Goal: Transaction & Acquisition: Purchase product/service

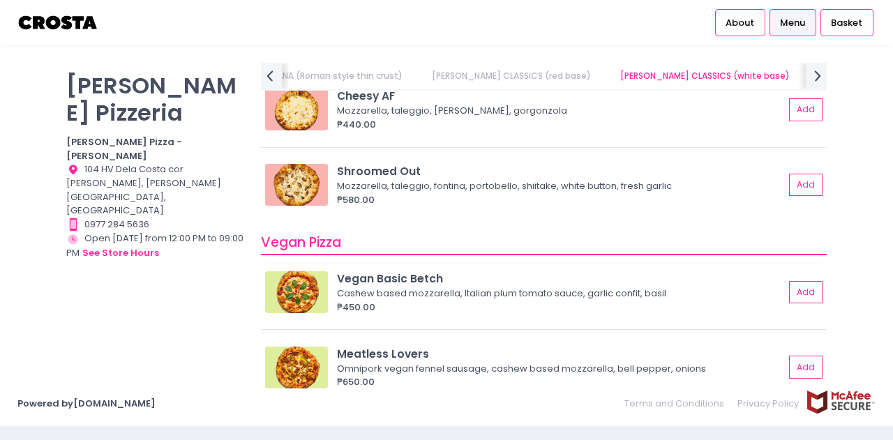
scroll to position [1026, 0]
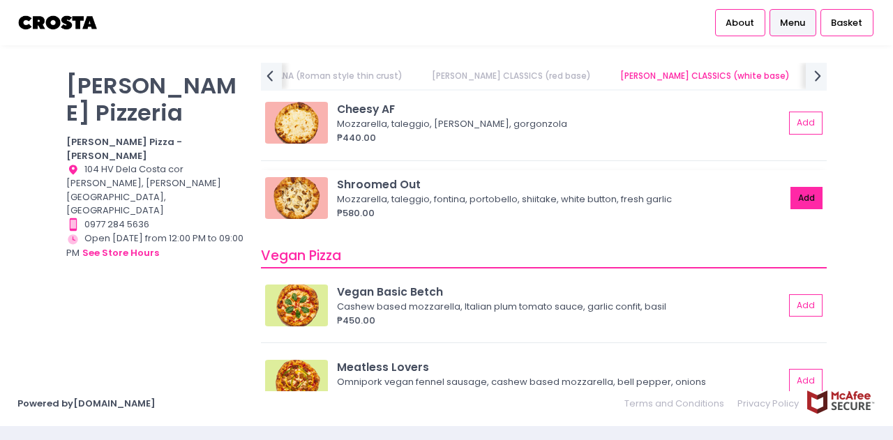
click at [797, 188] on button "Add" at bounding box center [807, 198] width 32 height 23
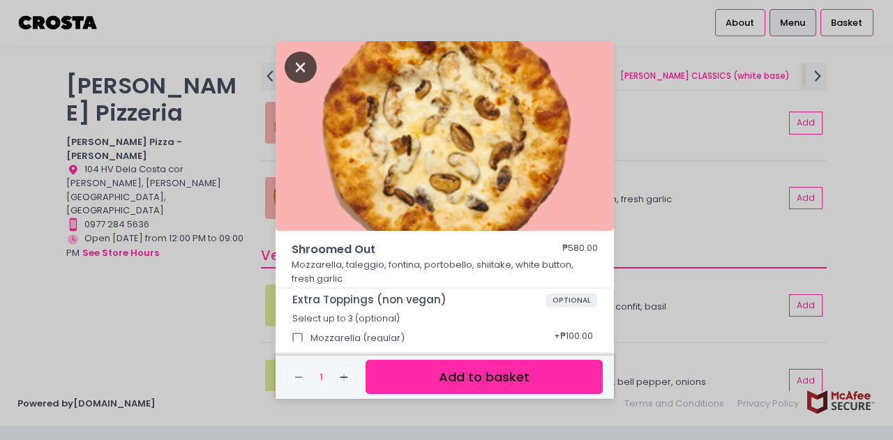
click at [306, 73] on icon "Close" at bounding box center [301, 67] width 32 height 31
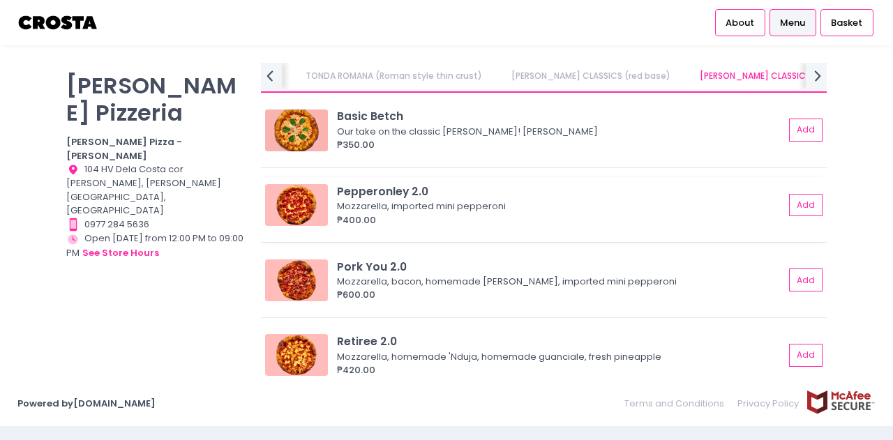
scroll to position [536, 0]
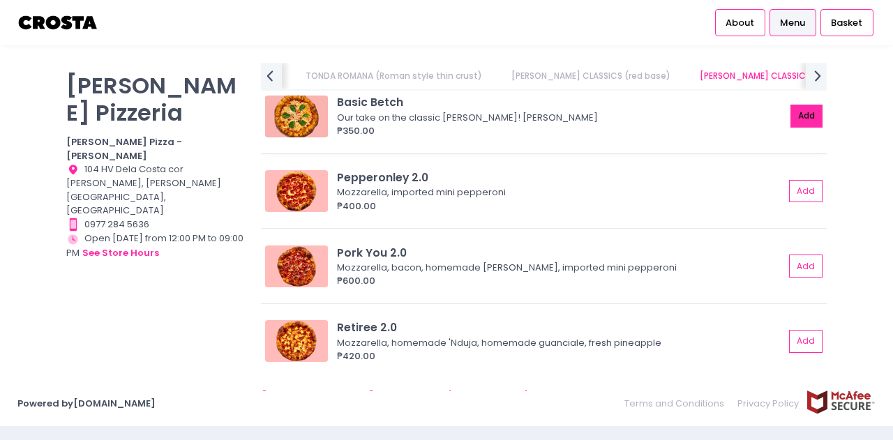
click at [794, 118] on button "Add" at bounding box center [807, 116] width 32 height 23
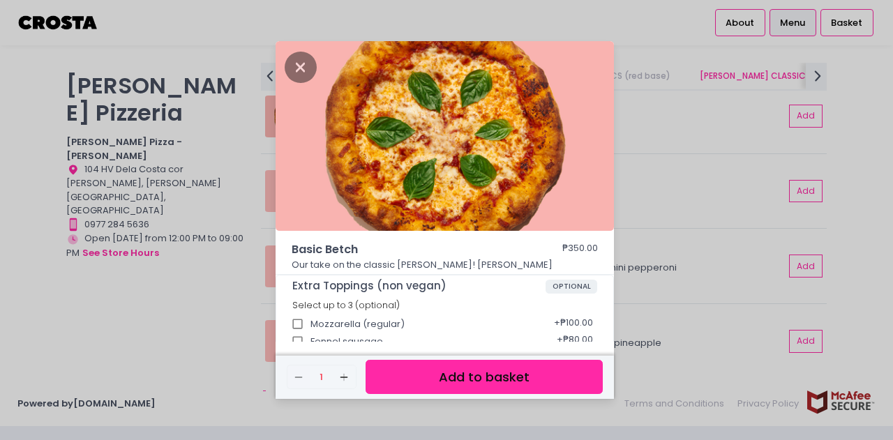
click at [491, 378] on button "Add to basket" at bounding box center [484, 377] width 237 height 34
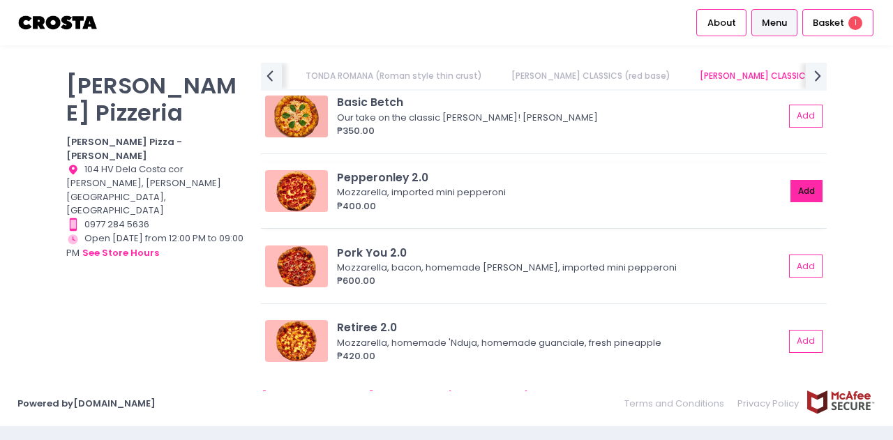
click at [800, 191] on button "Add" at bounding box center [807, 191] width 32 height 23
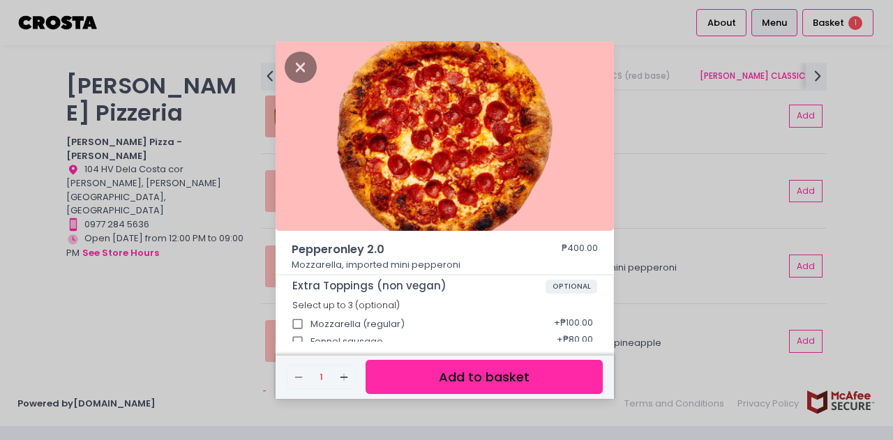
click at [469, 382] on button "Add to basket" at bounding box center [484, 377] width 237 height 34
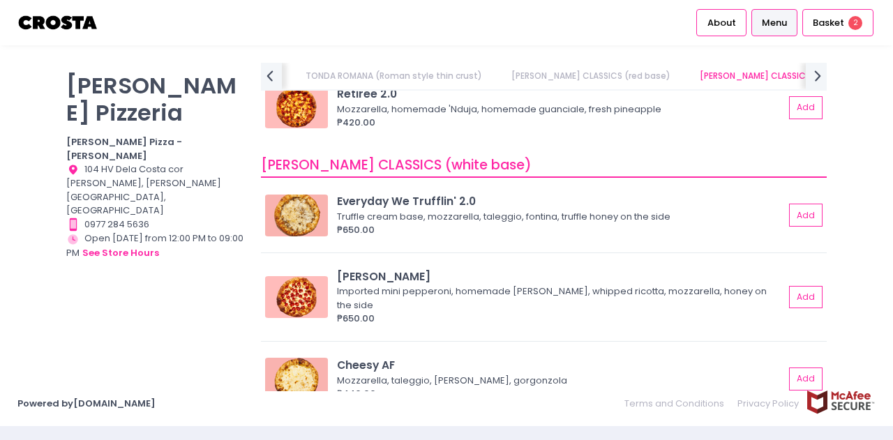
scroll to position [819, 0]
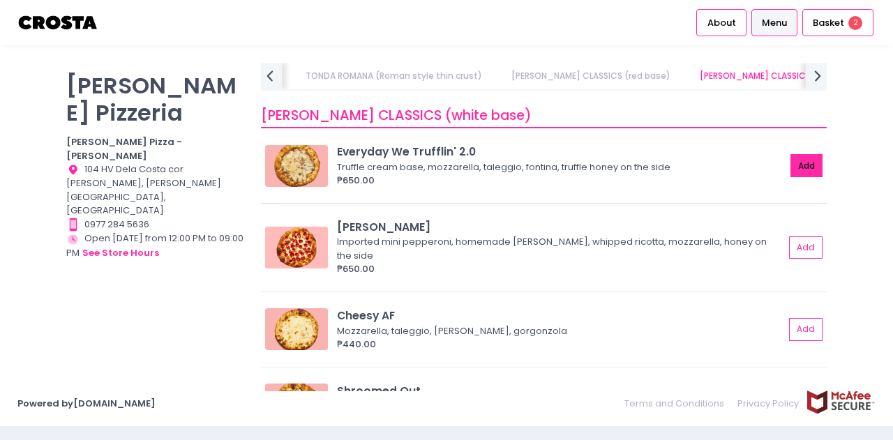
click at [794, 165] on button "Add" at bounding box center [807, 165] width 32 height 23
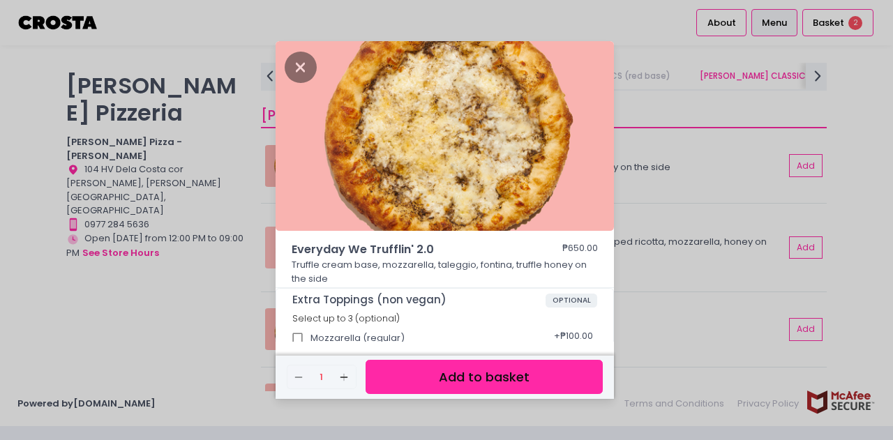
click at [481, 380] on button "Add to basket" at bounding box center [484, 377] width 237 height 34
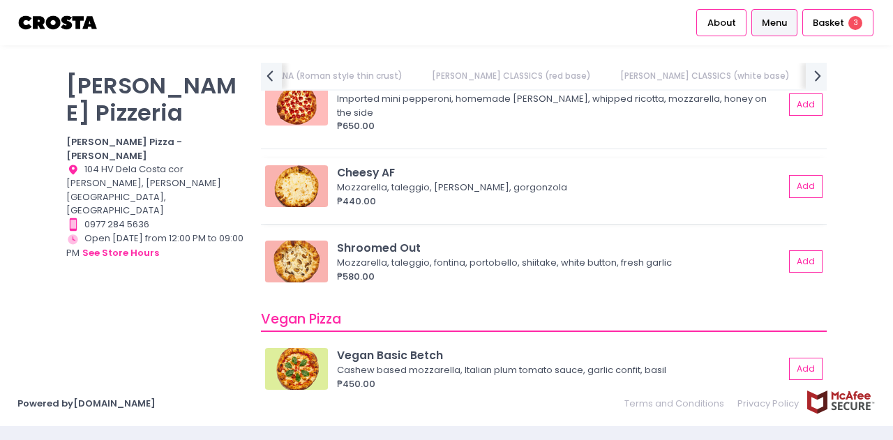
scroll to position [978, 0]
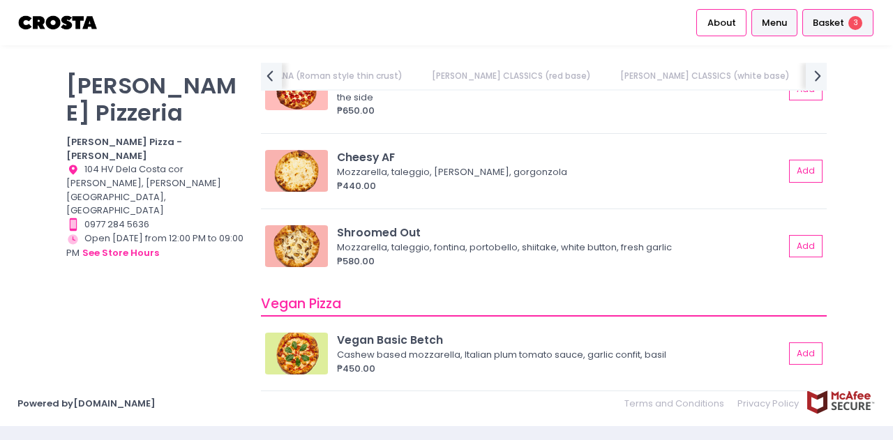
click at [836, 24] on span "Basket" at bounding box center [828, 23] width 31 height 14
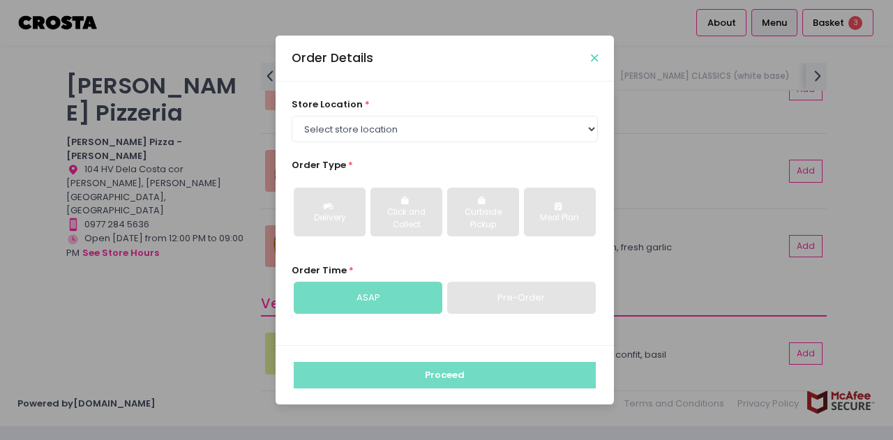
click at [593, 61] on icon "Close" at bounding box center [594, 58] width 7 height 10
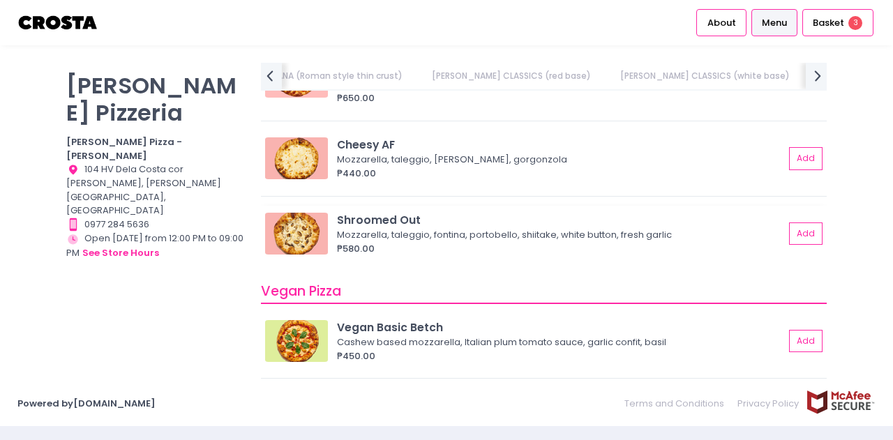
scroll to position [989, 0]
click at [839, 24] on span "Basket" at bounding box center [828, 23] width 31 height 14
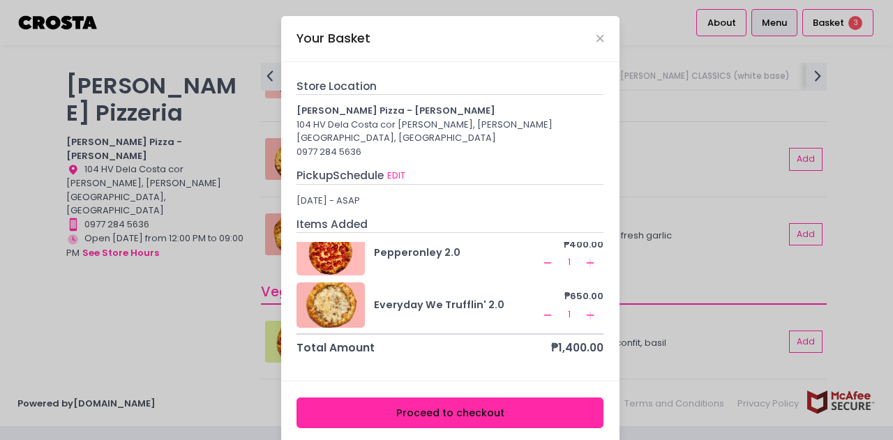
scroll to position [71, 0]
click at [597, 37] on icon "Close" at bounding box center [600, 38] width 7 height 10
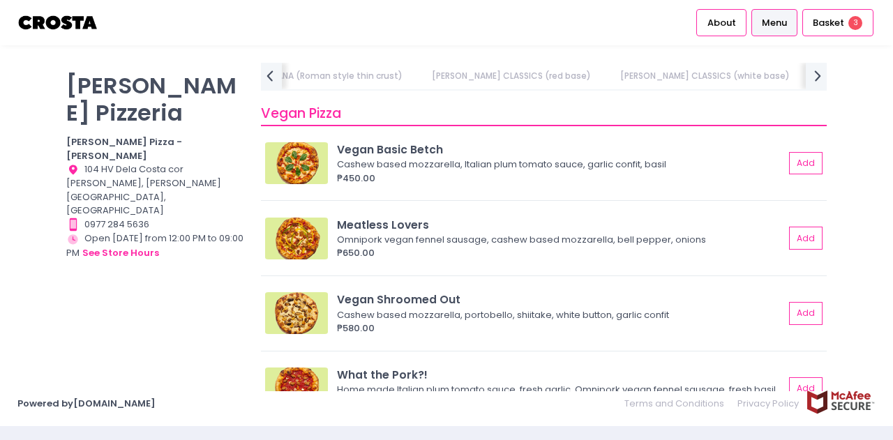
scroll to position [1188, 0]
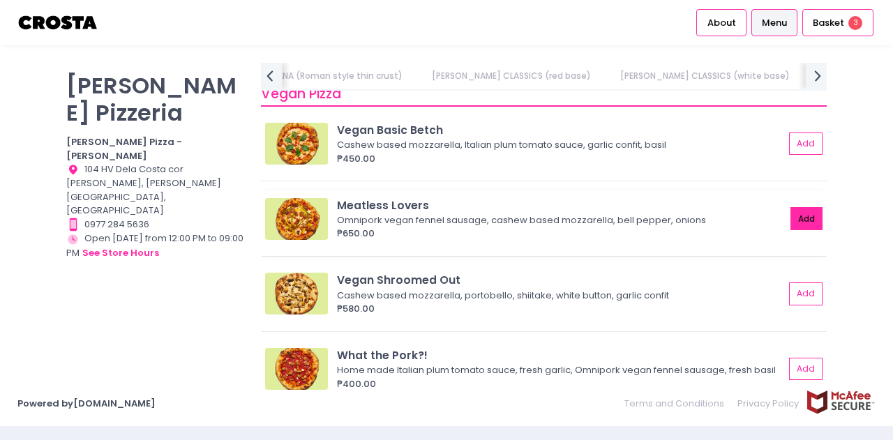
click at [795, 207] on button "Add" at bounding box center [807, 218] width 32 height 23
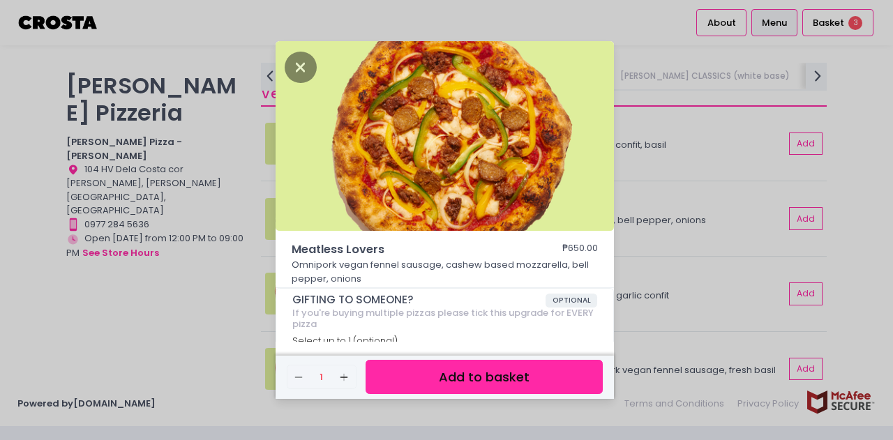
click at [475, 384] on button "Add to basket" at bounding box center [484, 377] width 237 height 34
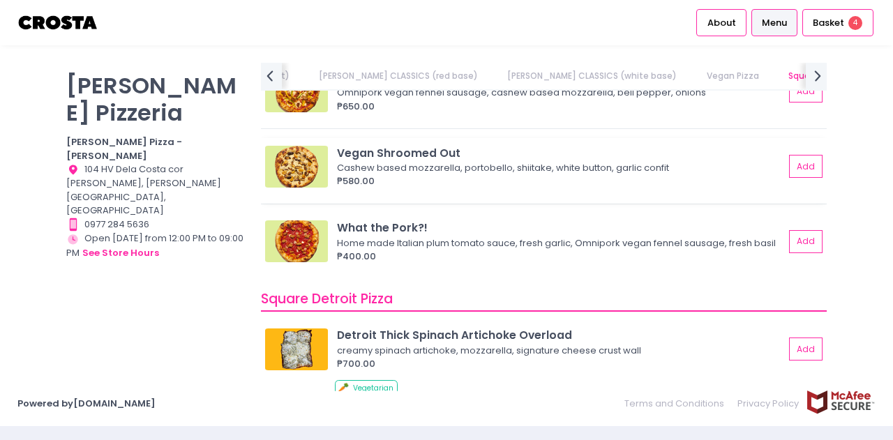
scroll to position [1327, 0]
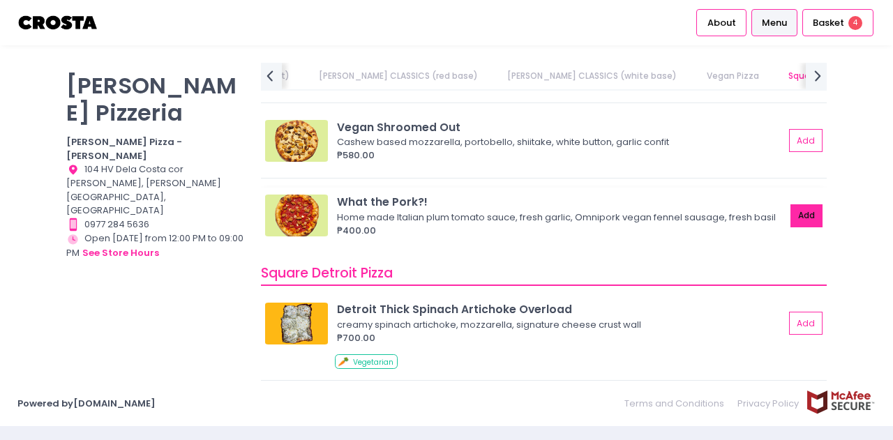
click at [792, 223] on button "Add" at bounding box center [807, 215] width 32 height 23
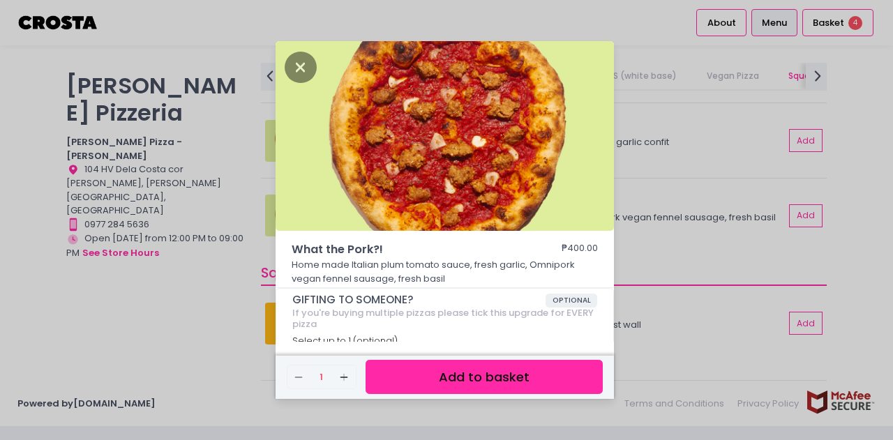
click at [472, 378] on button "Add to basket" at bounding box center [484, 377] width 237 height 34
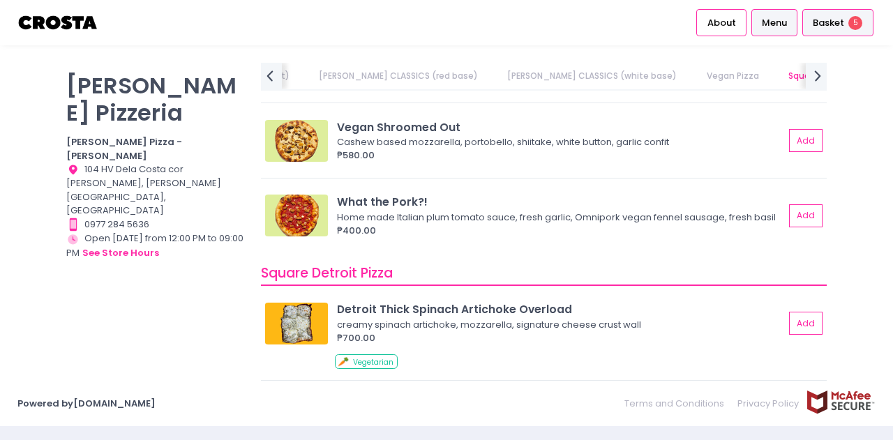
click at [836, 21] on span "Basket" at bounding box center [828, 23] width 31 height 14
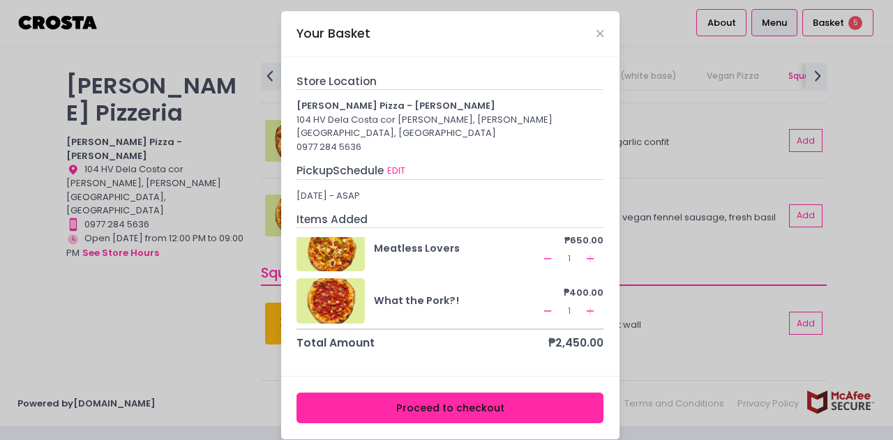
scroll to position [176, 0]
click at [597, 32] on icon "Close" at bounding box center [600, 34] width 7 height 10
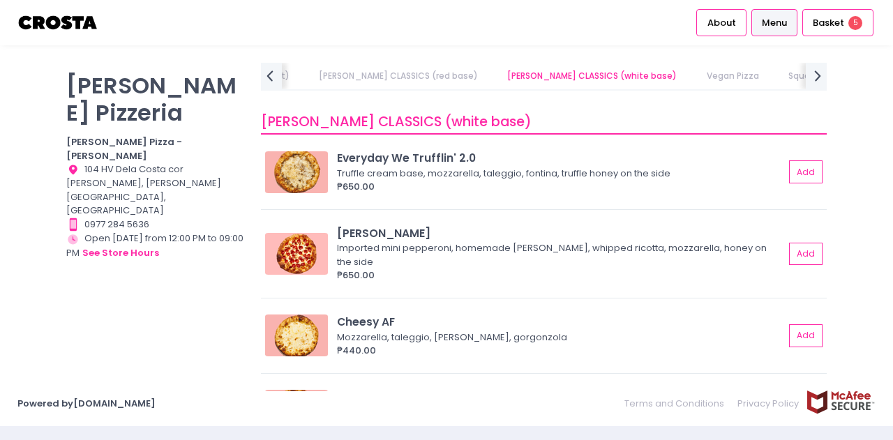
scroll to position [780, 0]
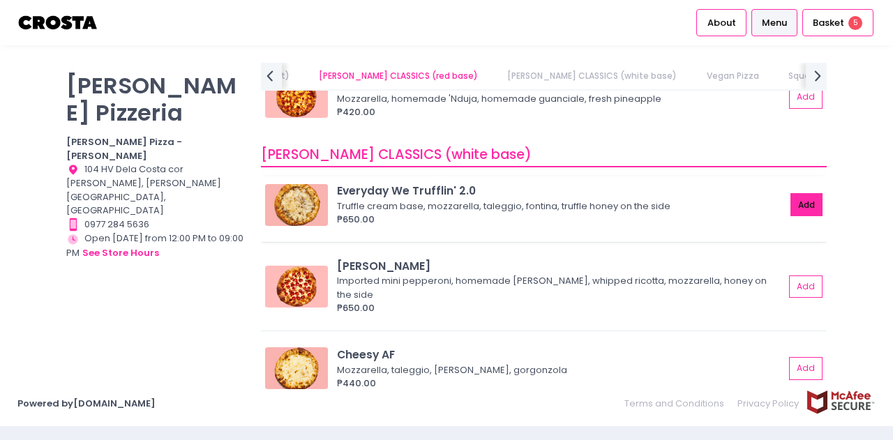
click at [802, 206] on button "Add" at bounding box center [807, 204] width 32 height 23
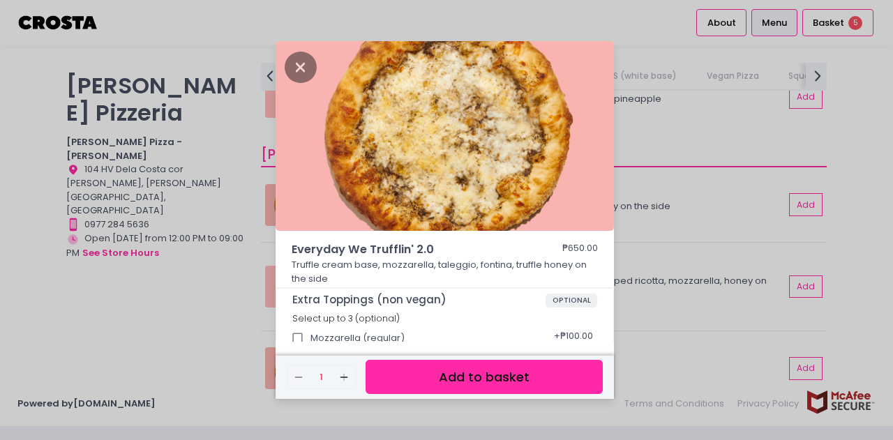
click at [488, 379] on button "Add to basket" at bounding box center [484, 377] width 237 height 34
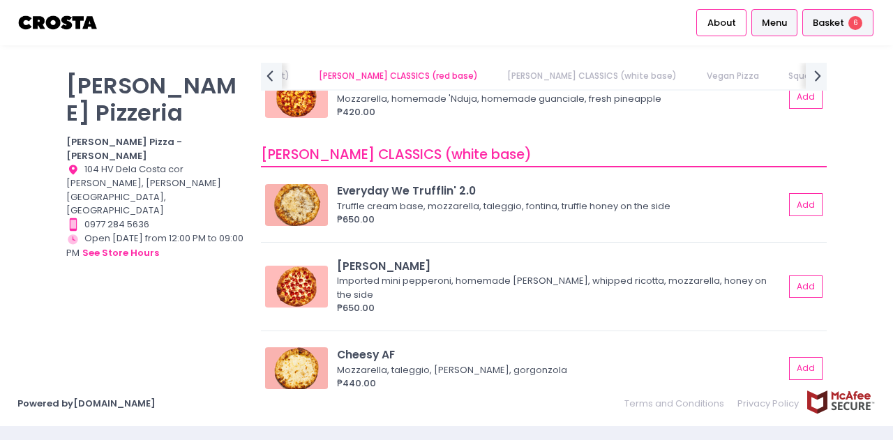
click at [835, 26] on span "Basket" at bounding box center [828, 23] width 31 height 14
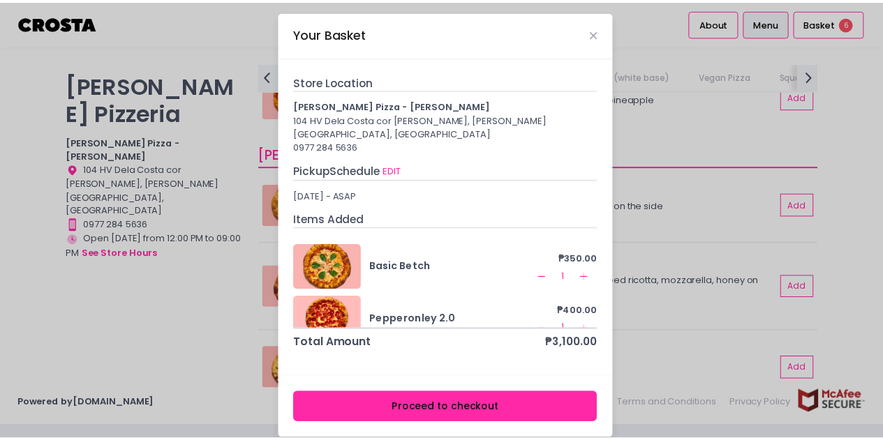
scroll to position [0, 0]
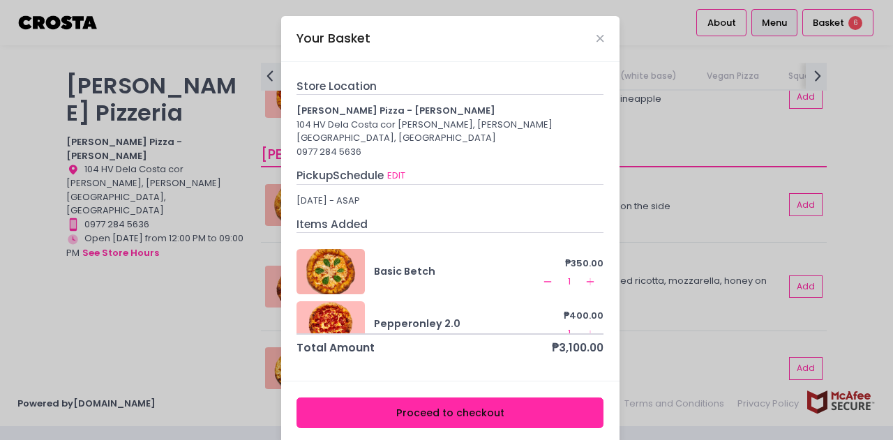
click at [449, 398] on button "Proceed to checkout" at bounding box center [450, 413] width 307 height 31
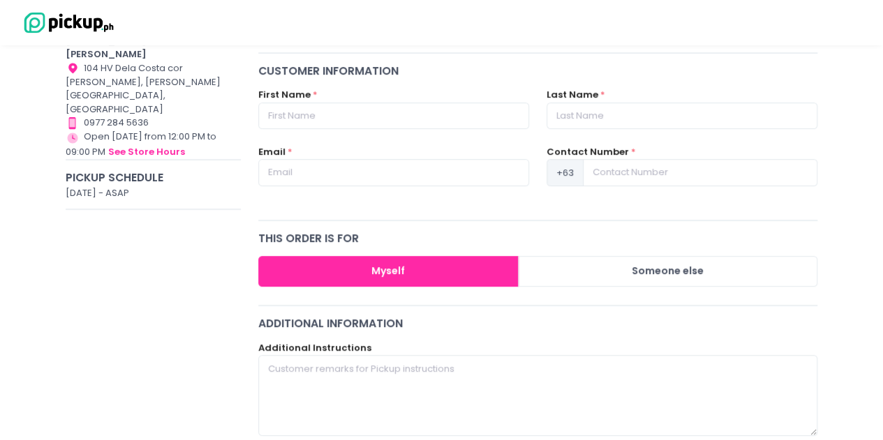
scroll to position [191, 0]
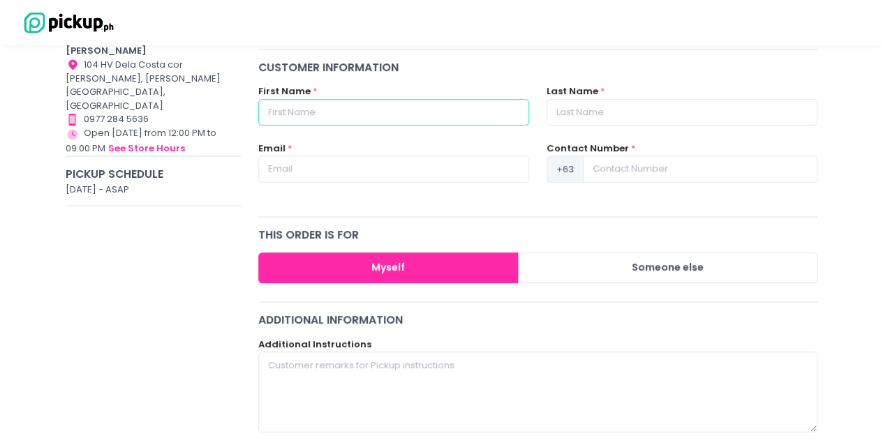
click at [297, 110] on input "text" at bounding box center [393, 112] width 271 height 27
type input "[PERSON_NAME]"
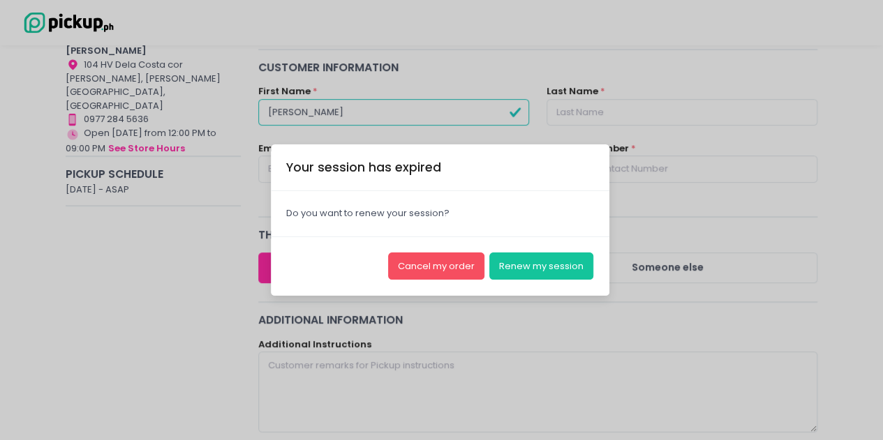
click at [564, 113] on div "Your session has expired × Close Do you want to renew your session? Cancel my o…" at bounding box center [441, 220] width 883 height 440
click at [535, 265] on button "Renew my session" at bounding box center [541, 266] width 104 height 27
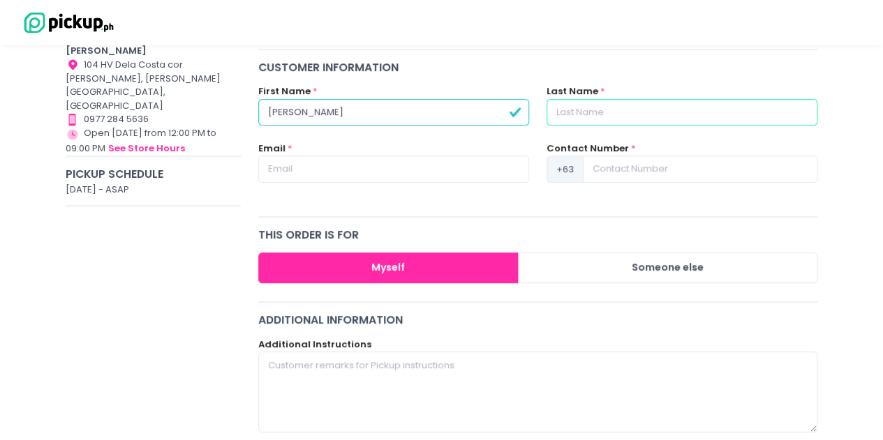
click at [583, 111] on input "text" at bounding box center [681, 112] width 271 height 27
type input "[PERSON_NAME]"
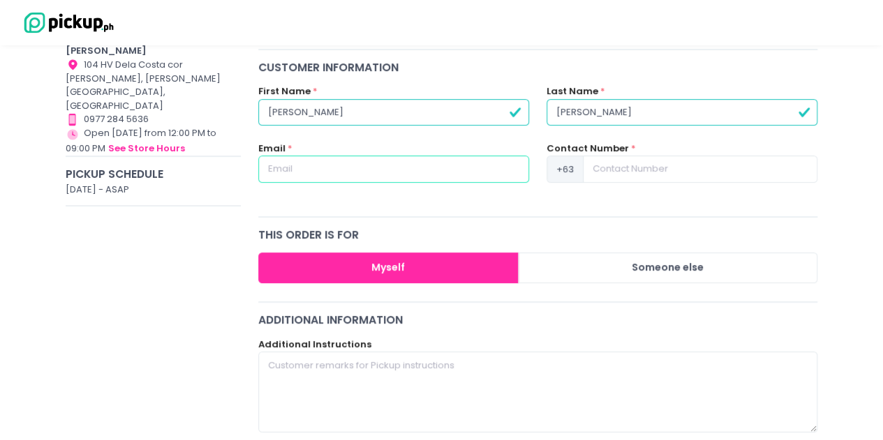
click at [315, 164] on input "text" at bounding box center [393, 169] width 271 height 27
type input "rachelanne.delacruz@gmail.com"
click at [435, 171] on input "rachelanne.delacruz@gmail.com" at bounding box center [393, 169] width 271 height 27
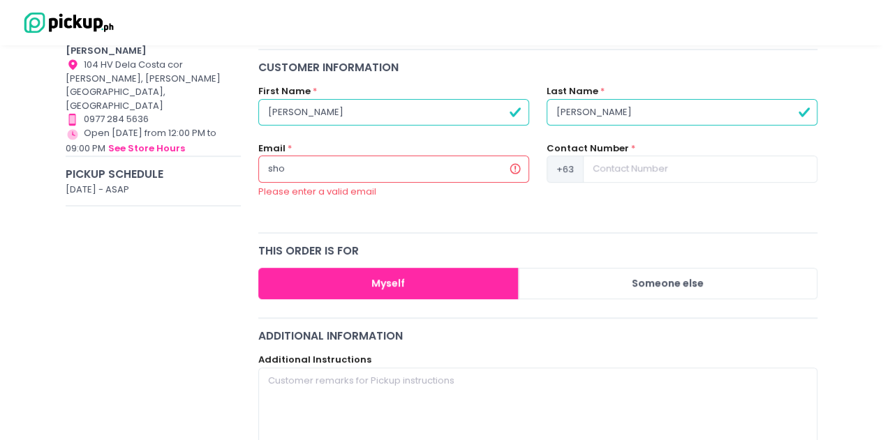
type input "[EMAIL_ADDRESS][DOMAIN_NAME]"
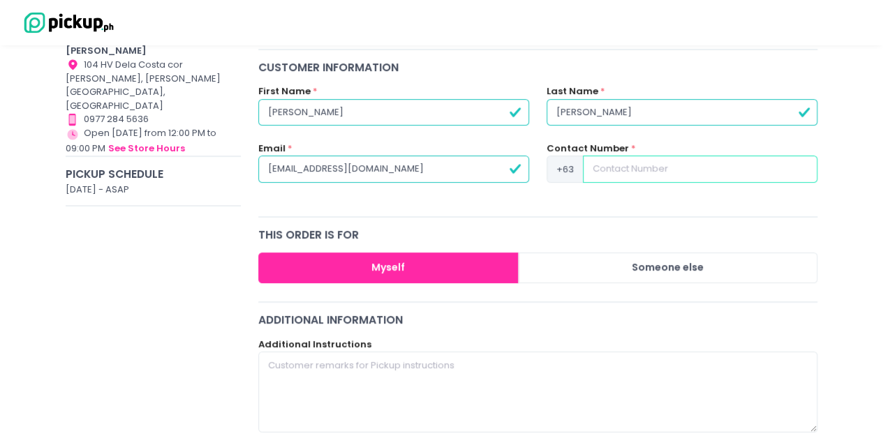
click at [609, 168] on input at bounding box center [700, 169] width 234 height 27
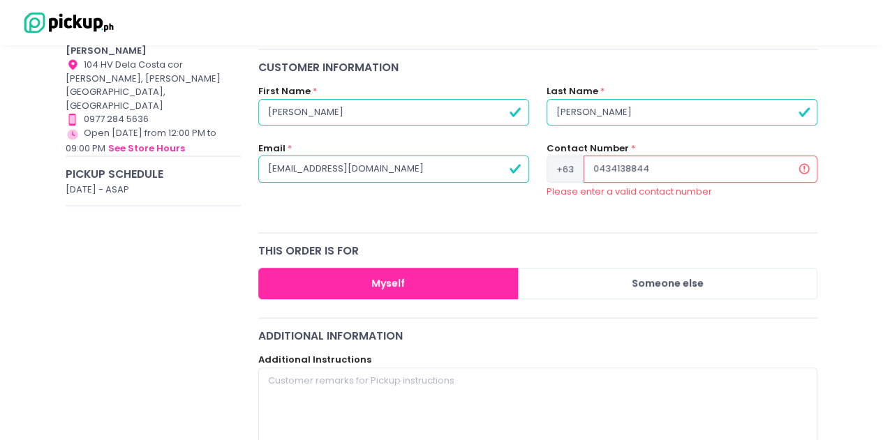
click at [613, 202] on div "Contact Number * +63 0434138844 Please enter a valid contact number" at bounding box center [681, 178] width 288 height 73
click at [602, 166] on input "0434138844" at bounding box center [700, 169] width 234 height 27
click at [657, 170] on input "0434138844" at bounding box center [700, 169] width 234 height 27
type input "0"
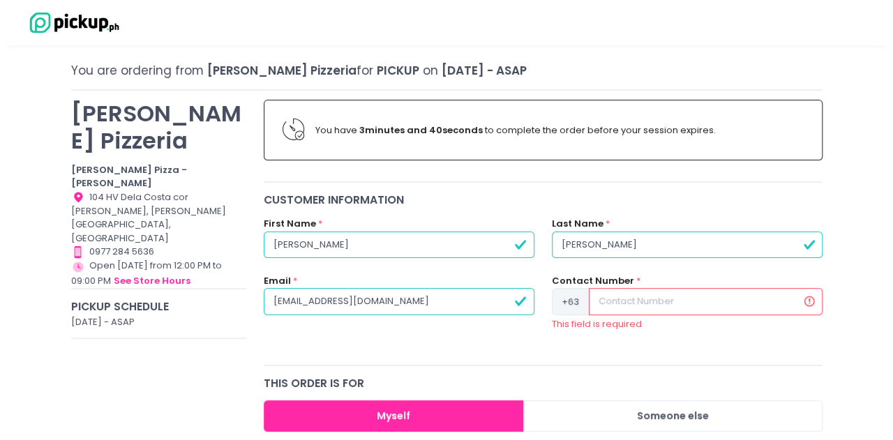
scroll to position [0, 0]
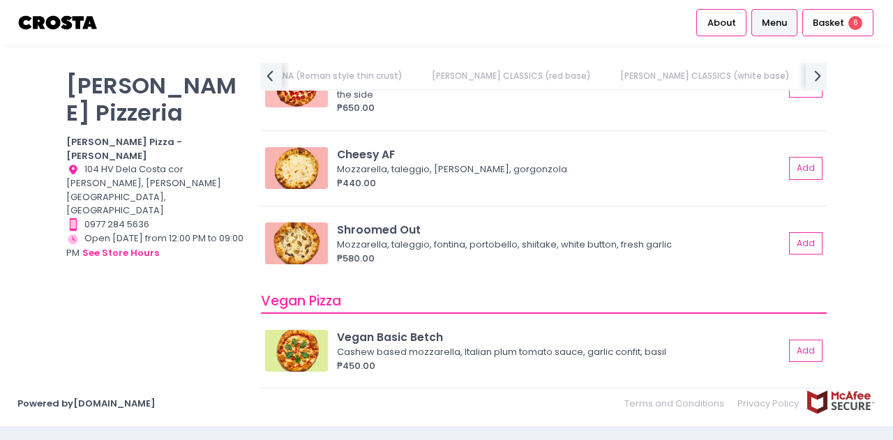
scroll to position [981, 0]
click at [797, 232] on button "Add" at bounding box center [807, 243] width 32 height 23
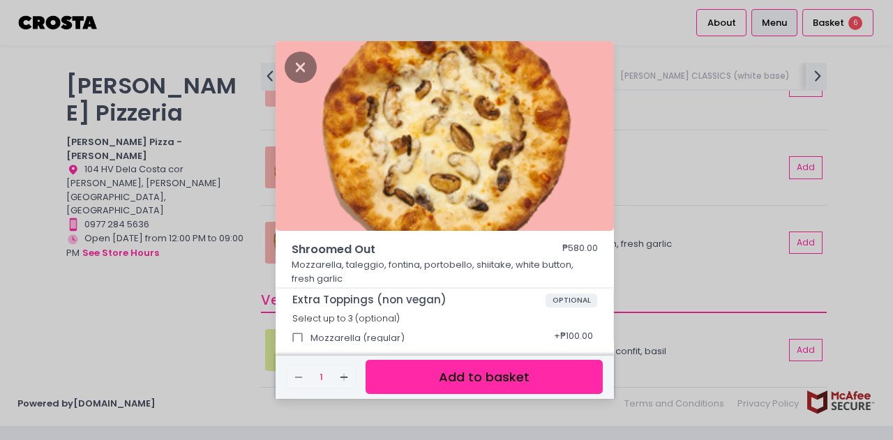
click at [486, 380] on button "Add to basket" at bounding box center [484, 377] width 237 height 34
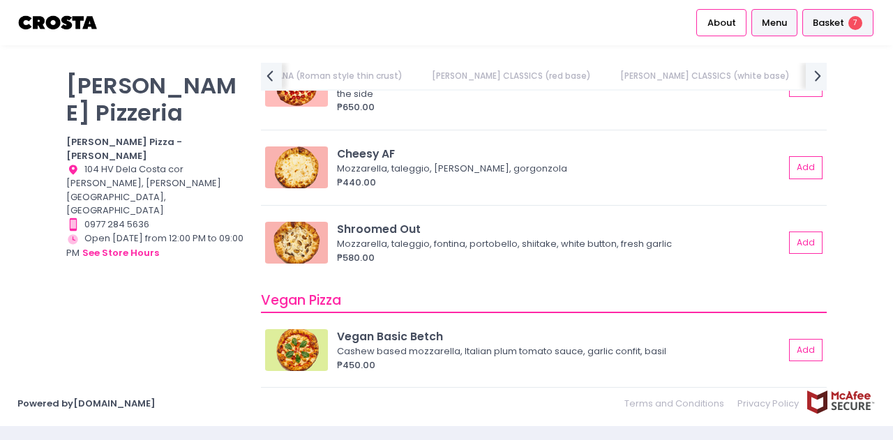
click at [839, 20] on span "Basket" at bounding box center [828, 23] width 31 height 14
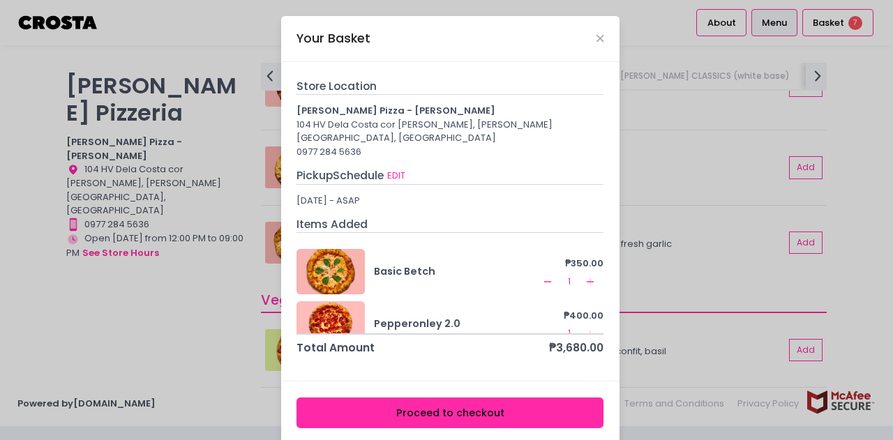
click at [542, 276] on icon "Remove Created with Sketch." at bounding box center [547, 281] width 11 height 11
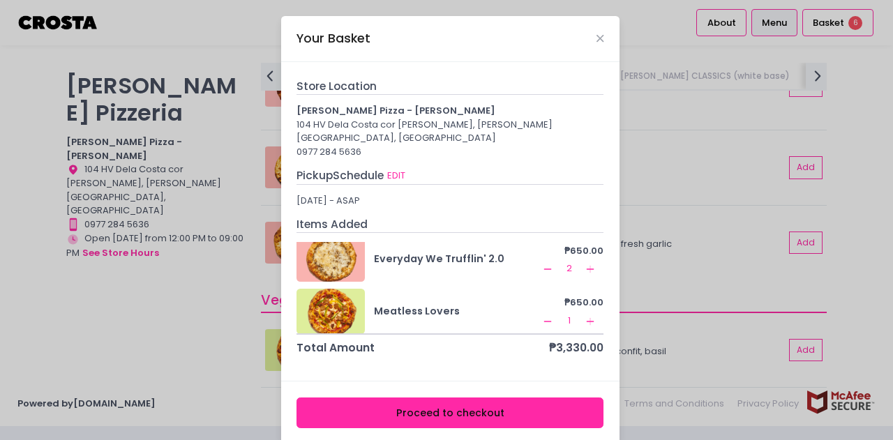
scroll to position [66, 0]
click at [542, 262] on icon "Remove Created with Sketch." at bounding box center [547, 267] width 11 height 11
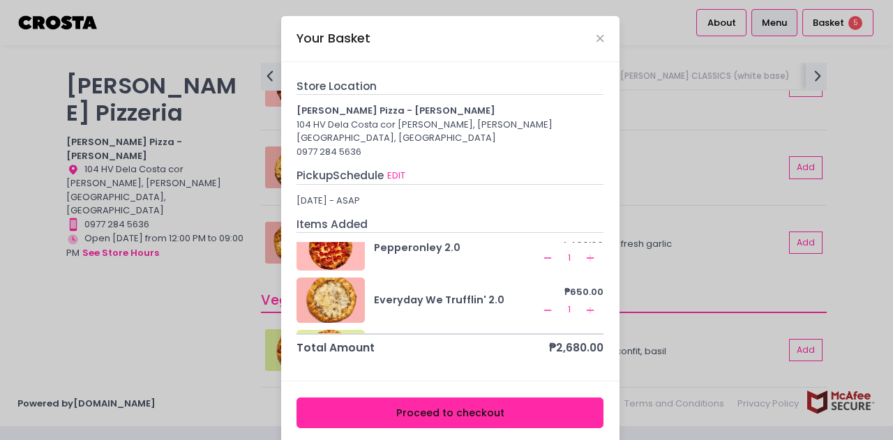
scroll to position [0, 0]
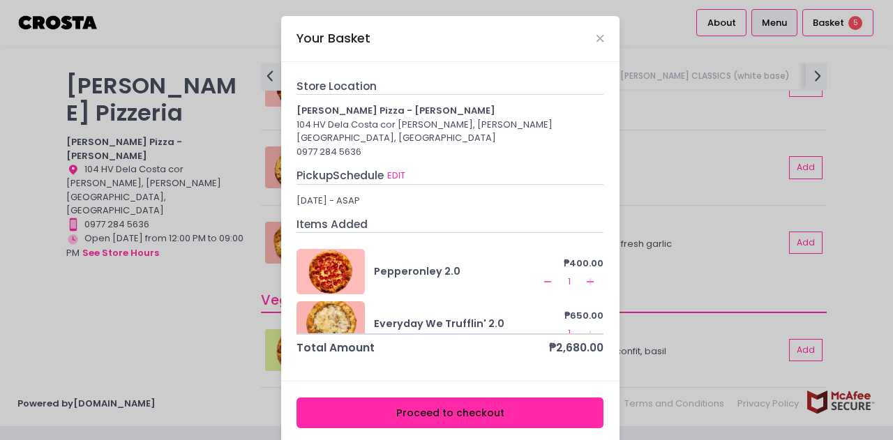
click at [585, 276] on icon "Add Created with Sketch." at bounding box center [590, 281] width 11 height 11
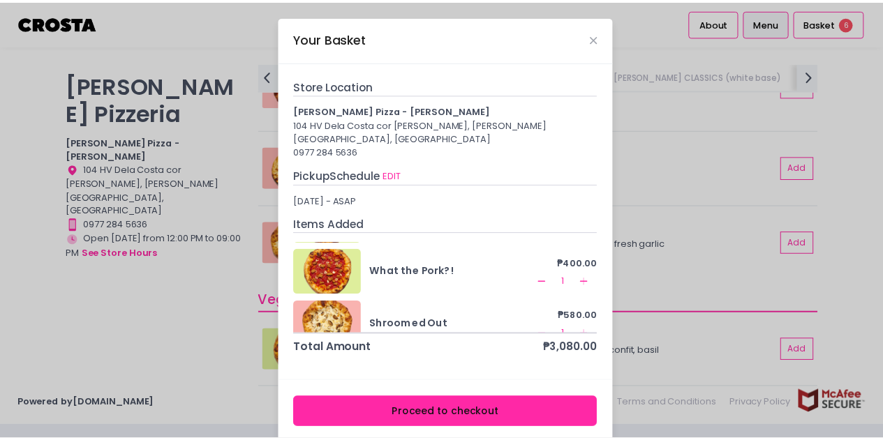
scroll to position [176, 0]
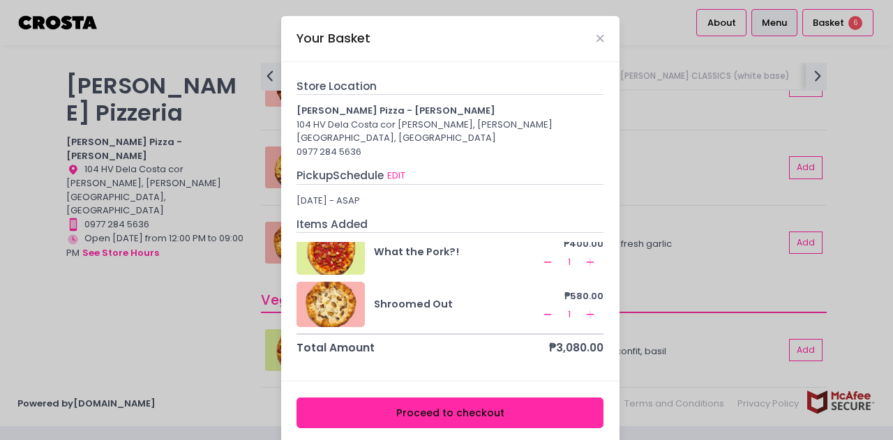
click at [461, 398] on button "Proceed to checkout" at bounding box center [450, 413] width 307 height 31
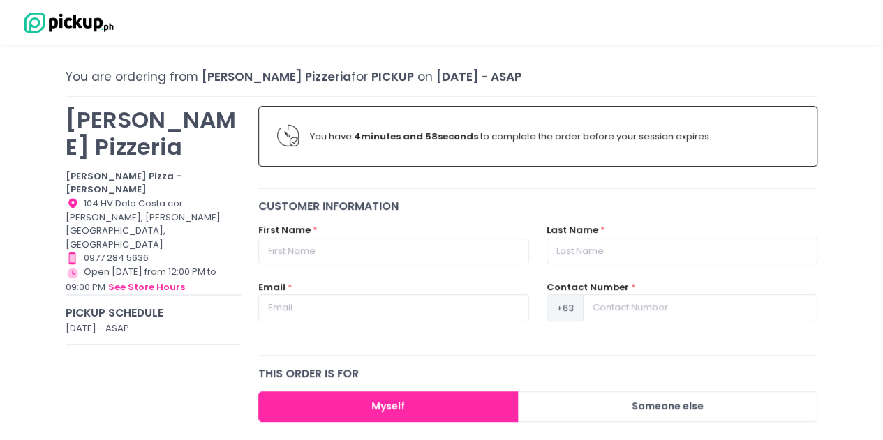
scroll to position [54, 0]
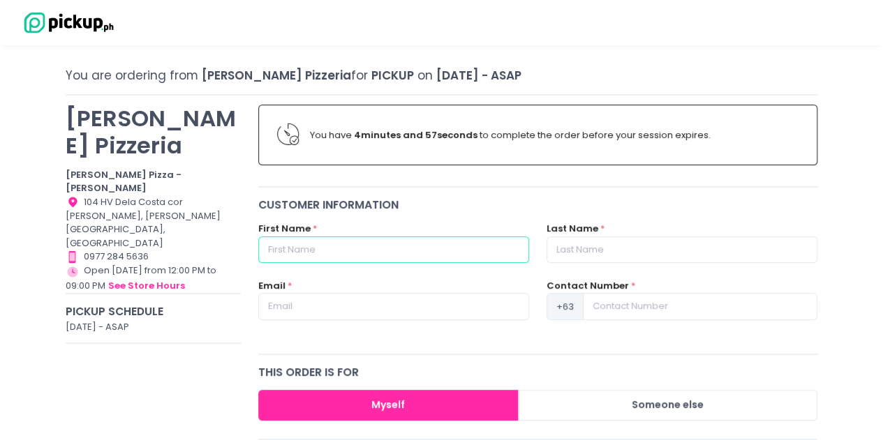
click at [357, 244] on input "text" at bounding box center [393, 250] width 271 height 27
type input "[PERSON_NAME]"
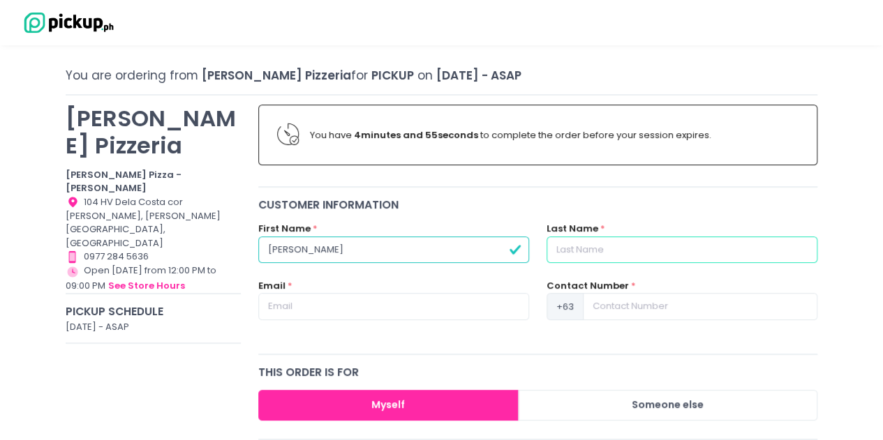
click at [607, 248] on input "text" at bounding box center [681, 250] width 271 height 27
type input "[PERSON_NAME]"
click at [607, 300] on input at bounding box center [700, 306] width 234 height 27
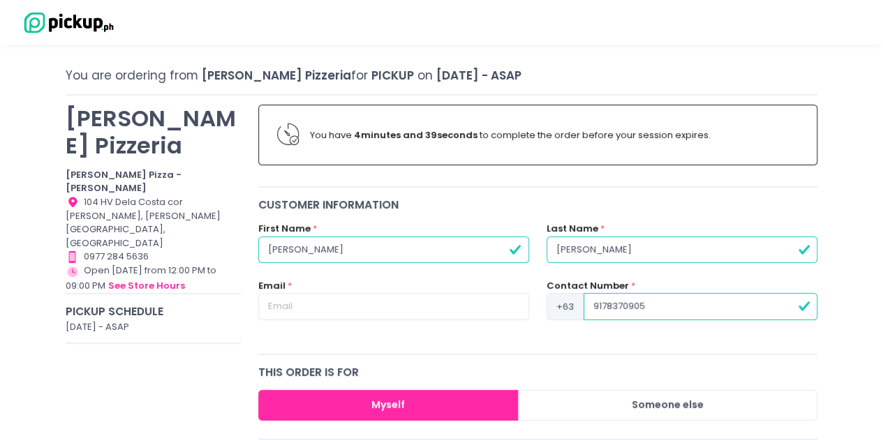
type input "9178370905"
click at [487, 293] on input "text" at bounding box center [393, 306] width 271 height 27
type input "[EMAIL_ADDRESS][DOMAIN_NAME]"
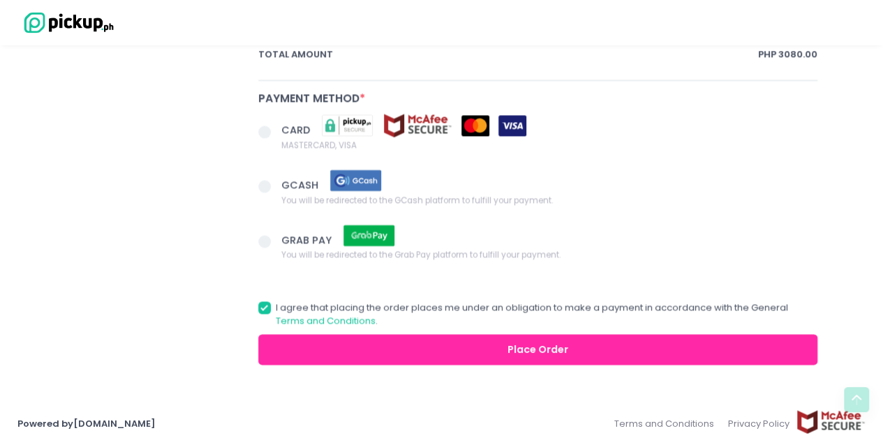
scroll to position [1015, 0]
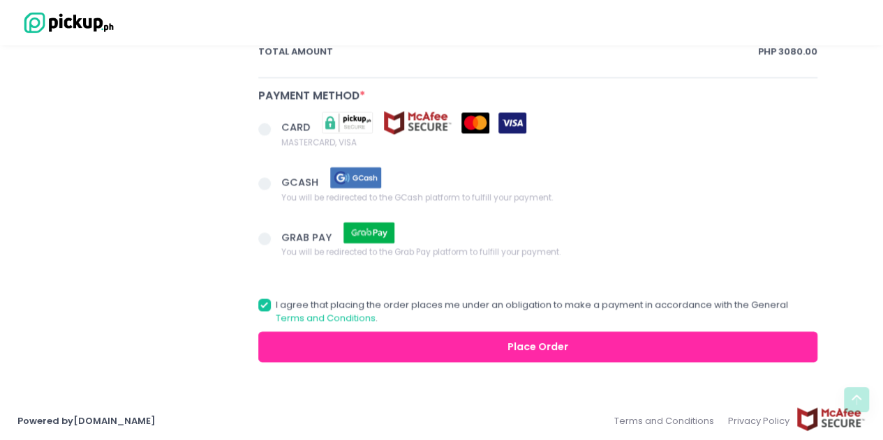
click at [263, 127] on span at bounding box center [264, 129] width 13 height 13
click at [276, 127] on input "CARD MASTERCARD, VISA" at bounding box center [280, 126] width 9 height 9
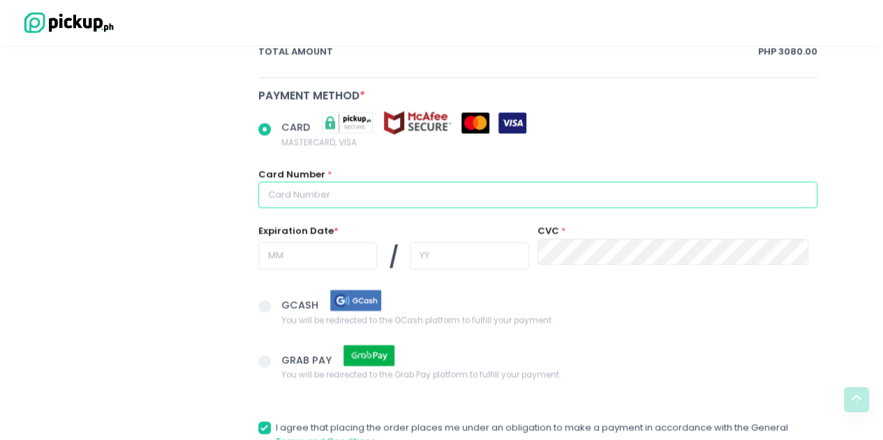
click at [315, 195] on input "text" at bounding box center [538, 194] width 560 height 27
radio input "true"
type input "5"
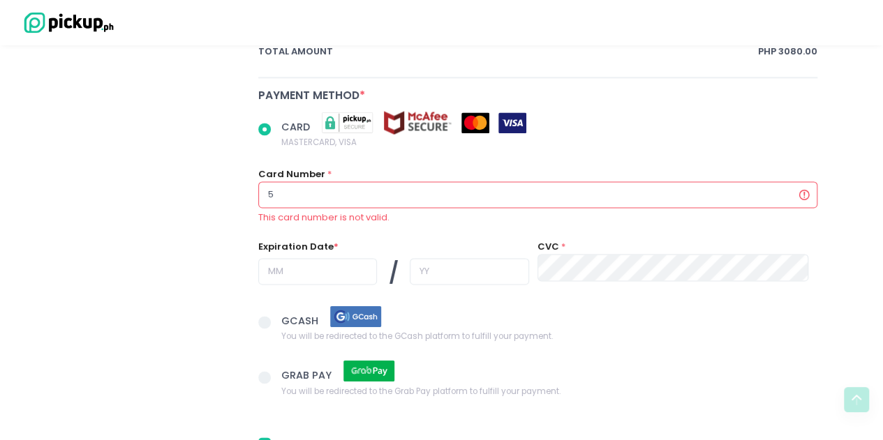
radio input "true"
type input "54"
radio input "true"
type input "544"
radio input "true"
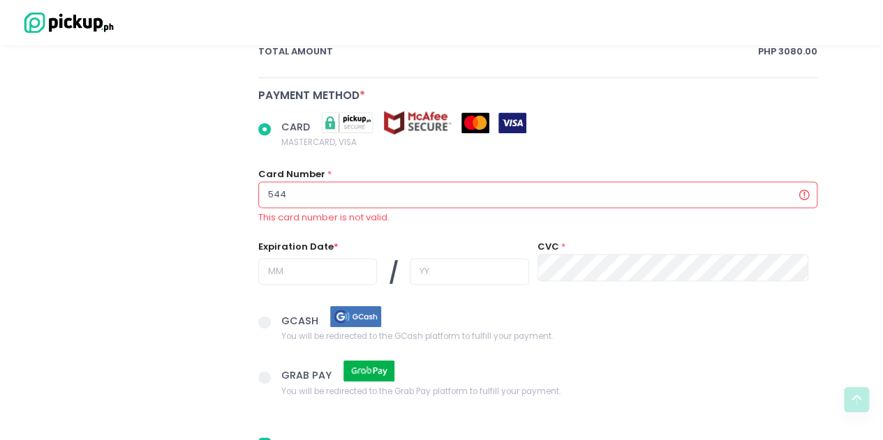
type input "5446"
radio input "true"
type input "54463"
radio input "true"
type input "544637"
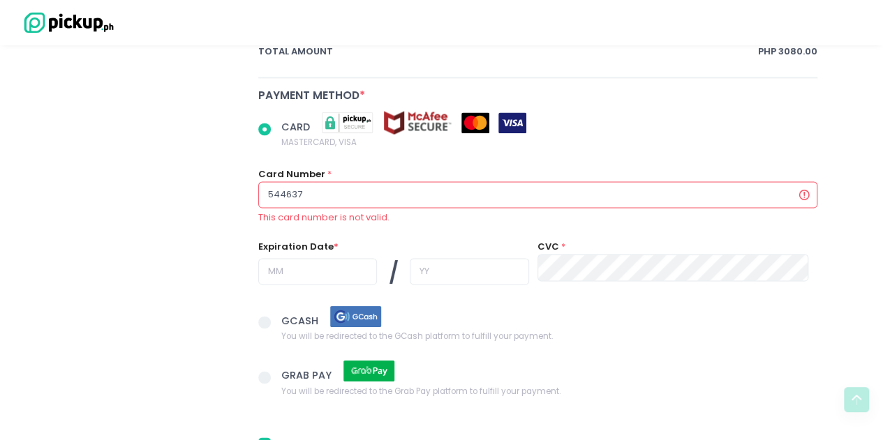
radio input "true"
type input "5446371"
radio input "true"
type input "54463711"
radio input "true"
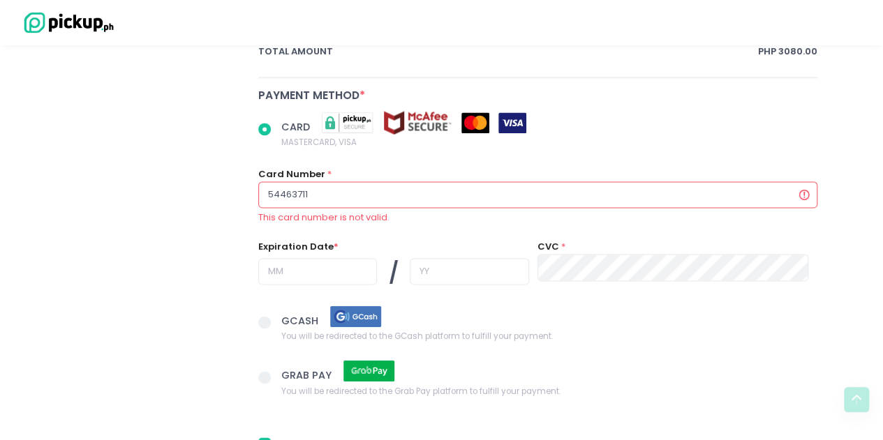
type input "544637112"
radio input "true"
type input "5446371123"
radio input "true"
type input "54463711230"
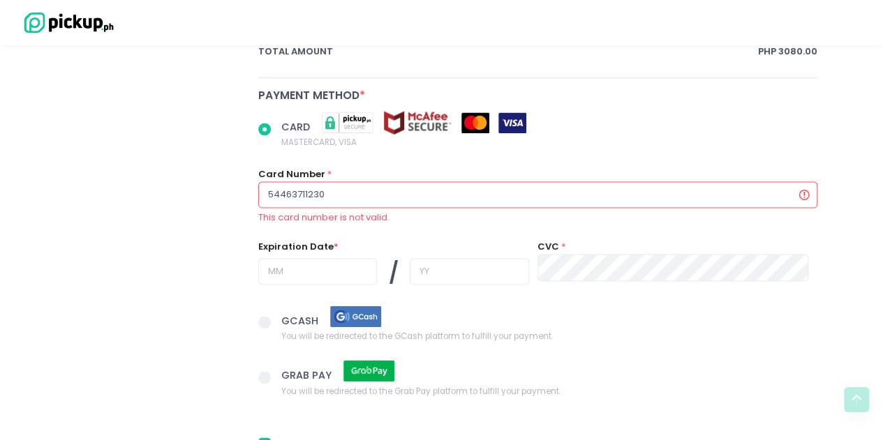
radio input "true"
type input "544637112309"
radio input "true"
type input "5446371123098"
radio input "true"
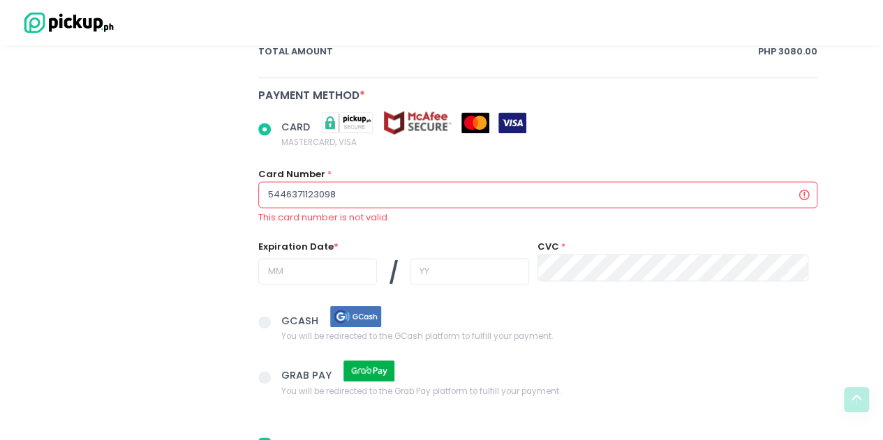
type input "54463711230984"
radio input "true"
type input "544637112309842"
radio input "true"
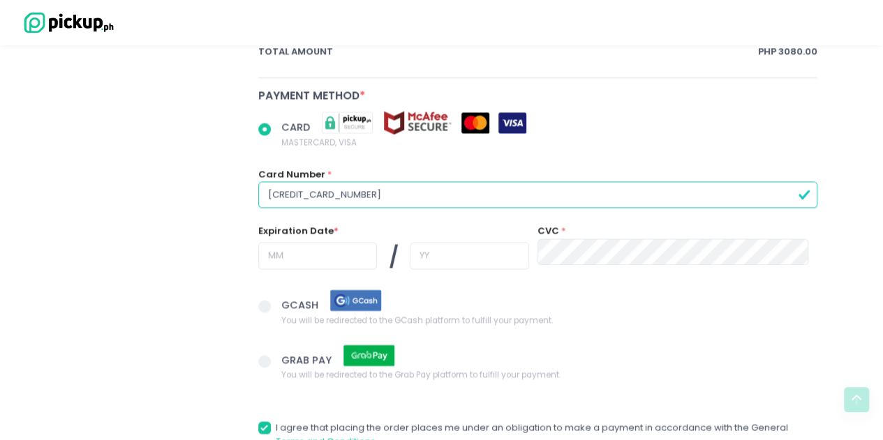
type input "[CREDIT_CARD_NUMBER]"
click at [315, 251] on input "text" at bounding box center [317, 255] width 119 height 27
radio input "true"
type input "0"
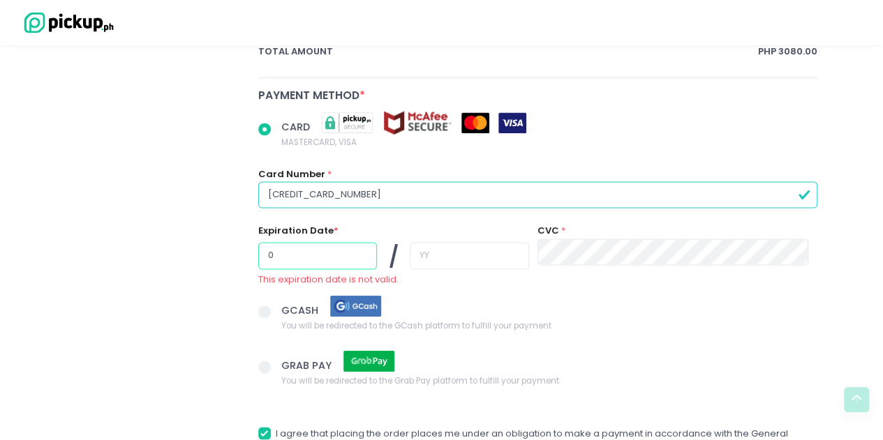
radio input "true"
type input "04"
click at [449, 255] on input "text" at bounding box center [469, 255] width 119 height 27
radio input "true"
type input "2"
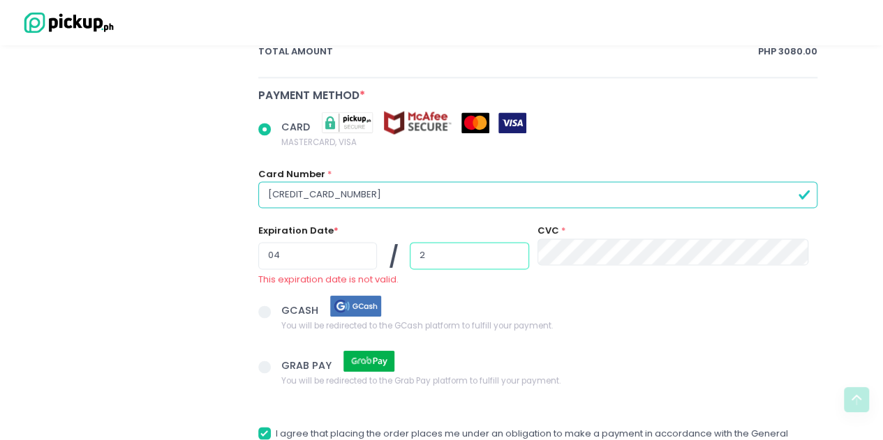
radio input "true"
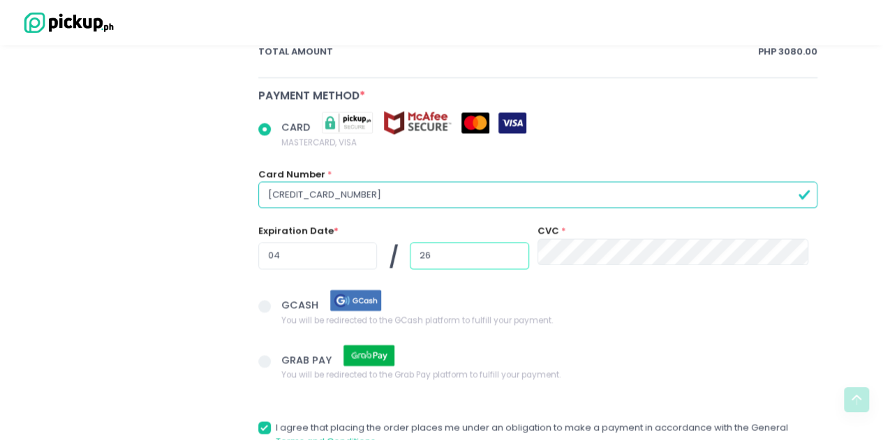
type input "26"
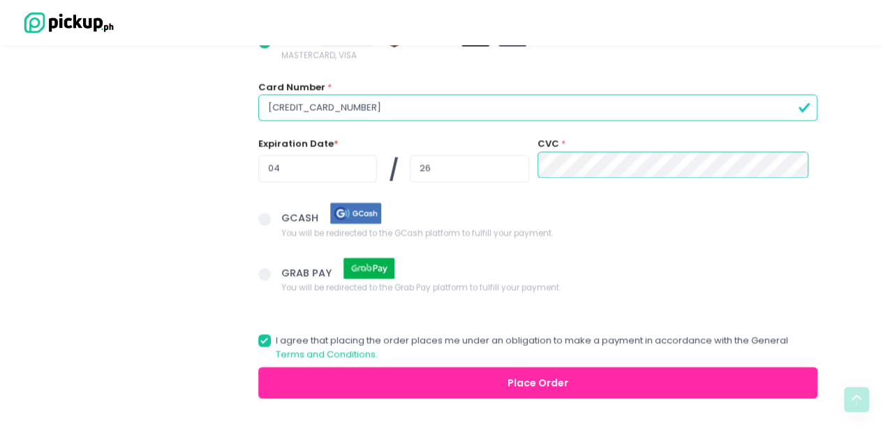
scroll to position [1137, 0]
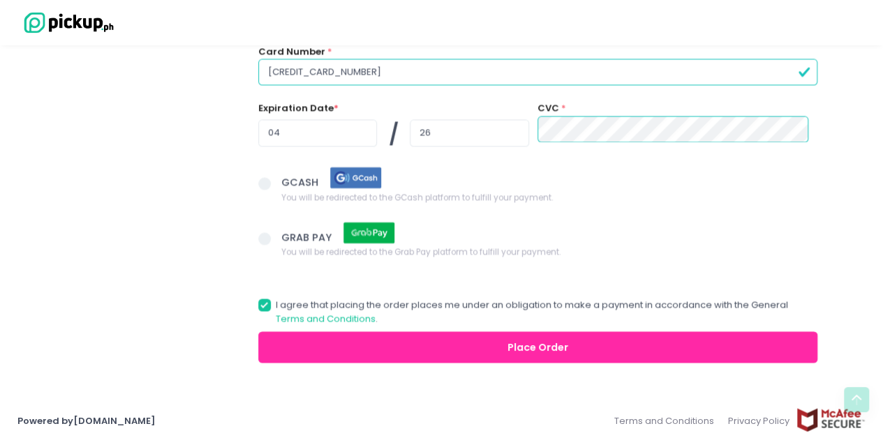
click at [553, 348] on button "Place Order" at bounding box center [538, 346] width 560 height 31
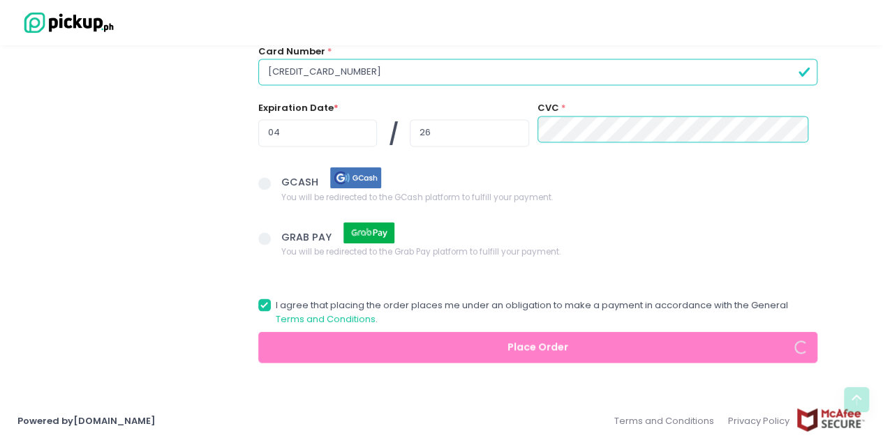
radio input "true"
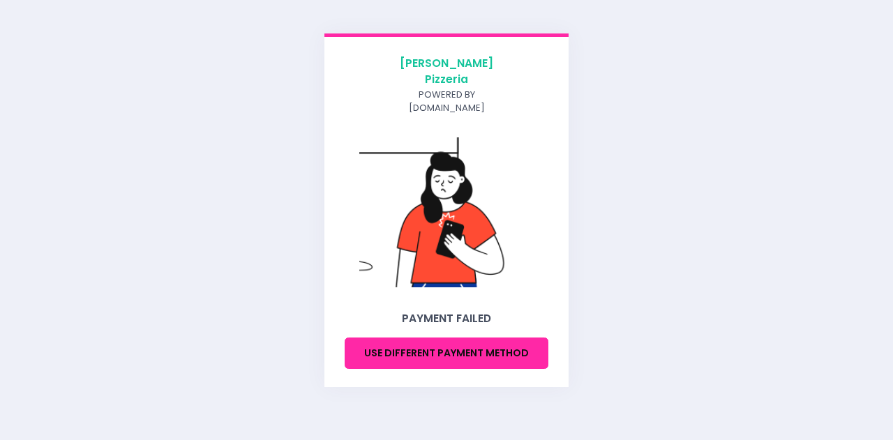
click at [465, 348] on button "Use different payment method" at bounding box center [447, 353] width 204 height 31
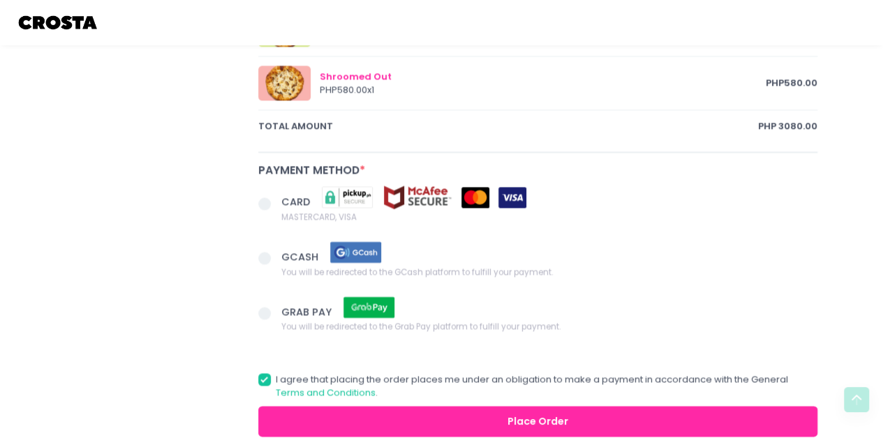
scroll to position [1015, 0]
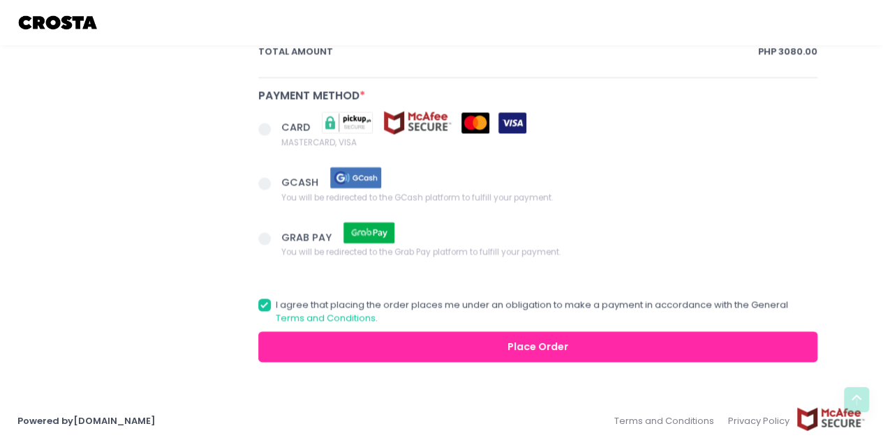
click at [267, 123] on span at bounding box center [264, 129] width 13 height 13
click at [276, 122] on input "CARD MASTERCARD, VISA" at bounding box center [280, 126] width 9 height 9
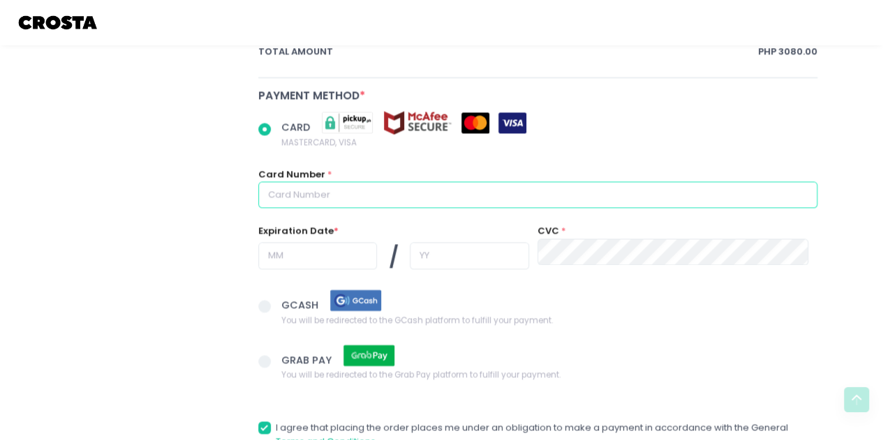
click at [306, 189] on input "text" at bounding box center [538, 194] width 560 height 27
radio input "true"
type input "5"
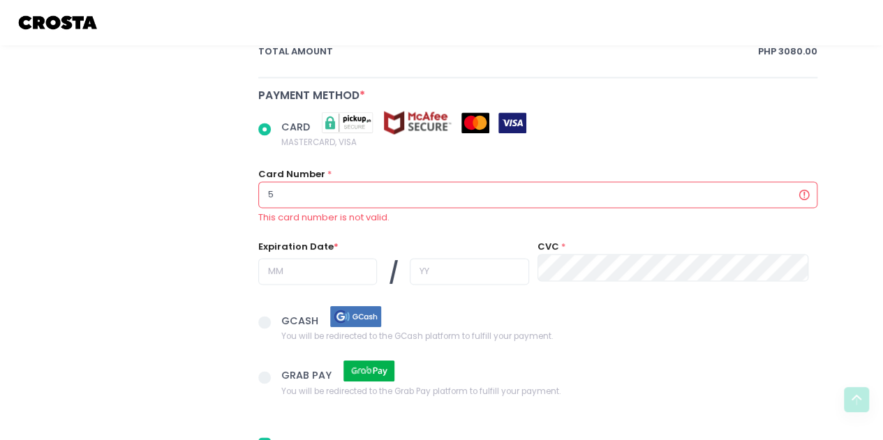
radio input "true"
type input "54"
radio input "true"
type input "544"
radio input "true"
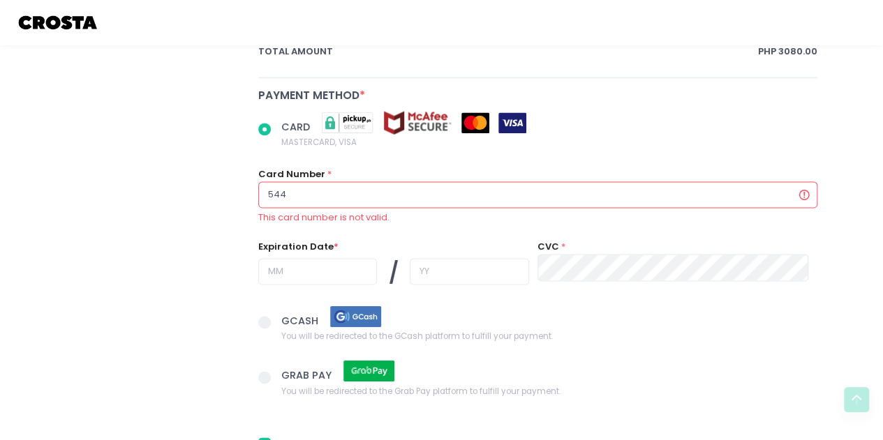
type input "5446"
radio input "true"
type input "54463"
radio input "true"
type input "544637"
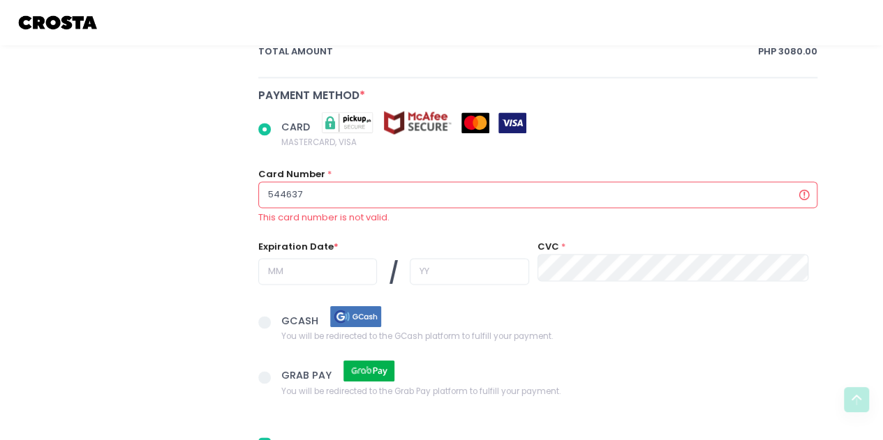
radio input "true"
type input "5446371"
radio input "true"
type input "54463711"
radio input "true"
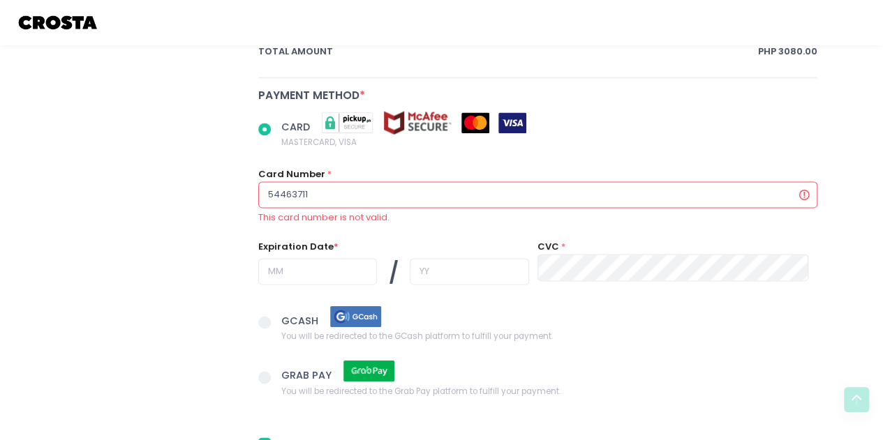
type input "544637112"
radio input "true"
type input "5446371123"
radio input "true"
type input "54463711230"
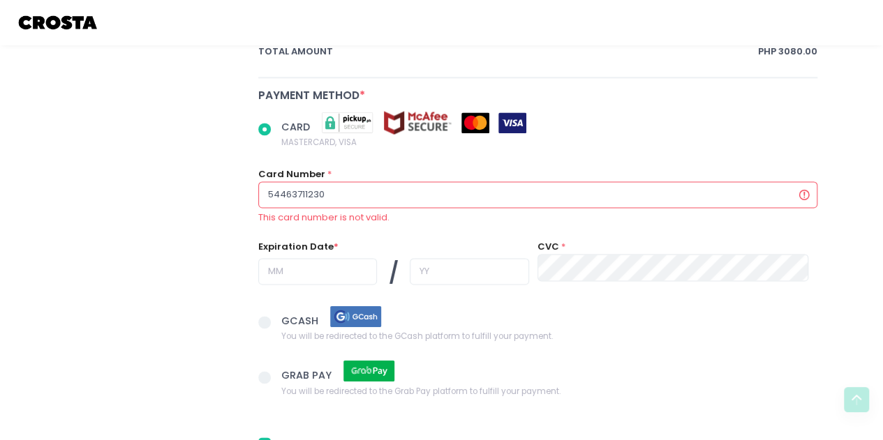
radio input "true"
type input "544637112309"
radio input "true"
type input "5446371123098"
radio input "true"
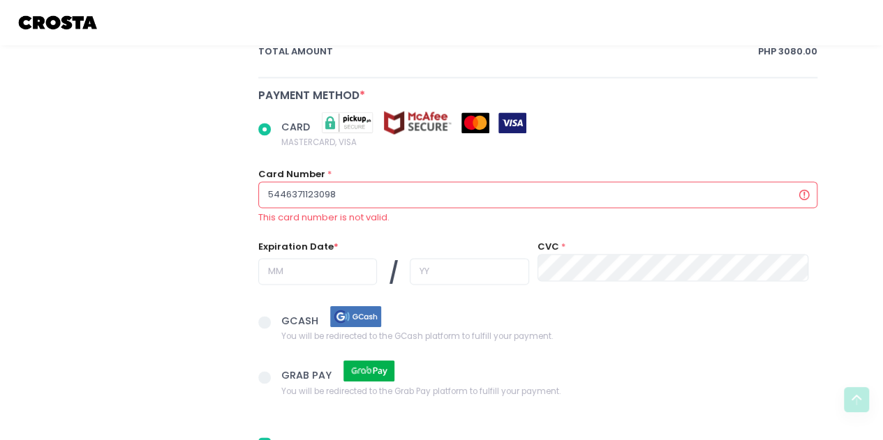
type input "54463711230984"
radio input "true"
type input "544637112309842"
radio input "true"
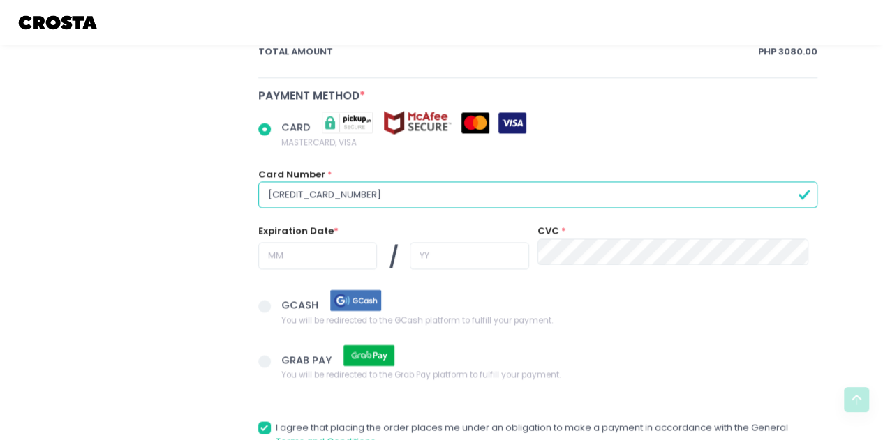
type input "[CREDIT_CARD_NUMBER]"
click at [308, 249] on input "text" at bounding box center [317, 255] width 119 height 27
radio input "true"
type input "0"
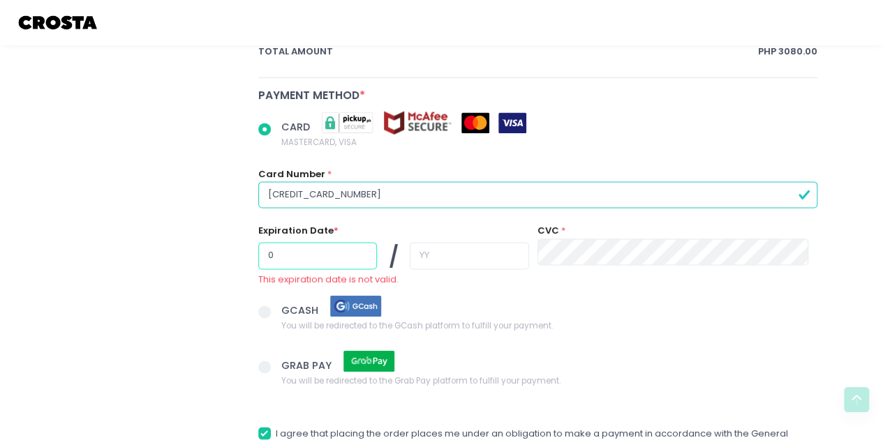
radio input "true"
type input "04"
click at [437, 251] on input "text" at bounding box center [469, 255] width 119 height 27
radio input "true"
type input "2"
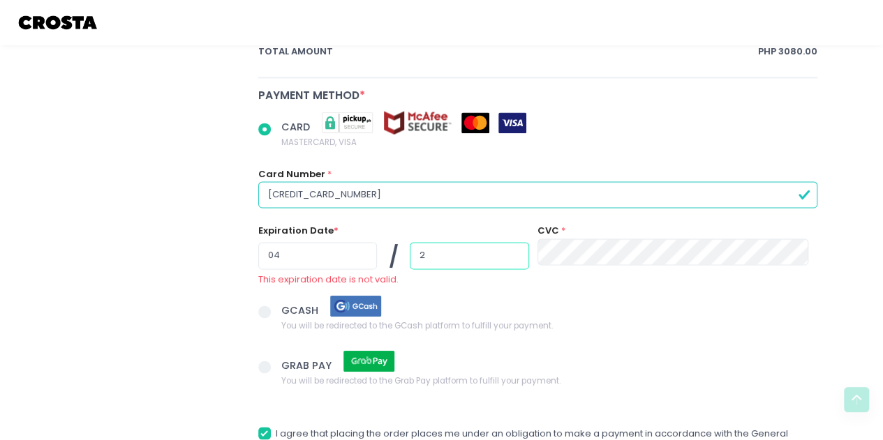
radio input "true"
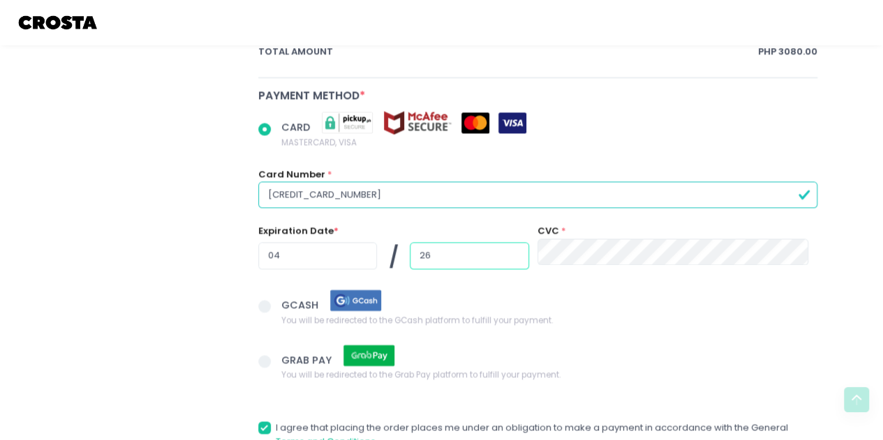
type input "26"
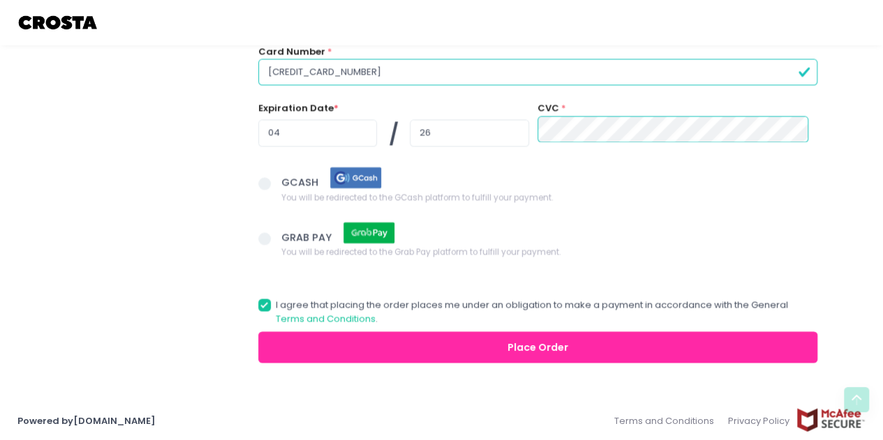
click at [553, 343] on button "Place Order" at bounding box center [538, 346] width 560 height 31
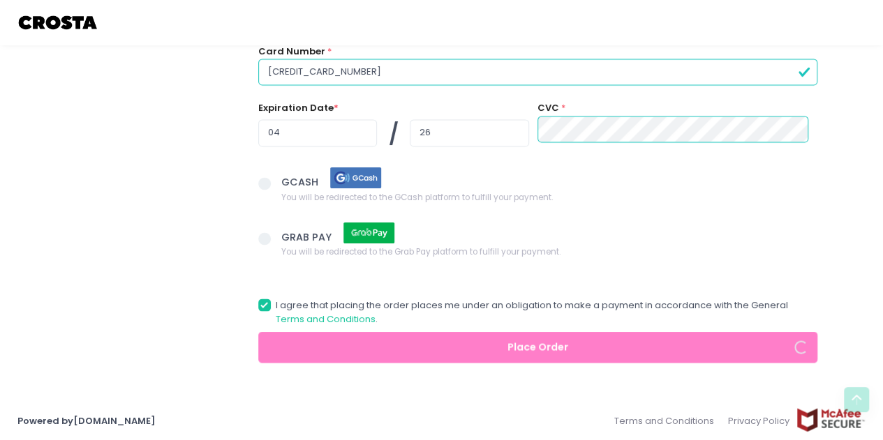
radio input "true"
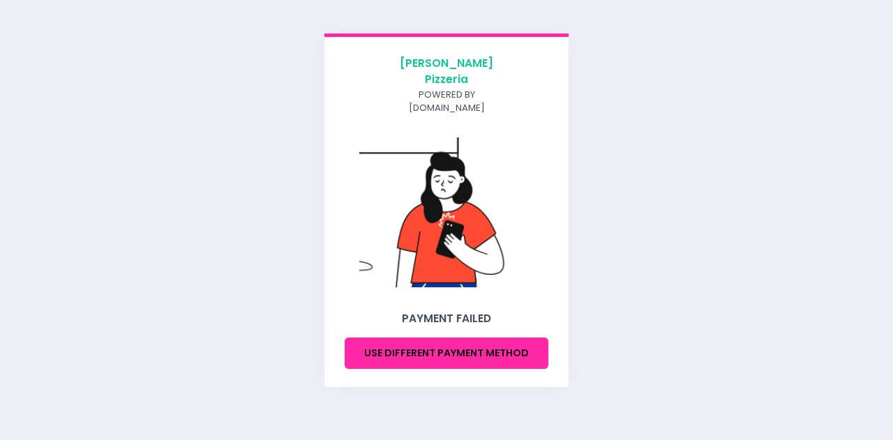
click at [461, 352] on button "Use different payment method" at bounding box center [447, 353] width 204 height 31
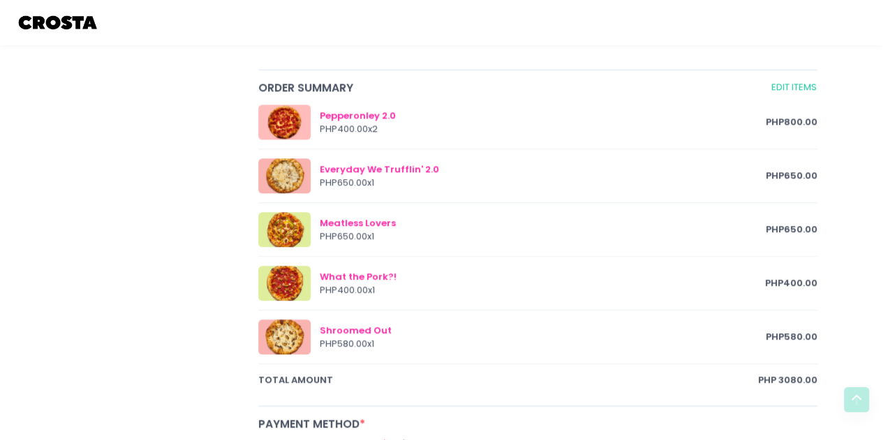
scroll to position [685, 0]
click at [150, 192] on div "[PERSON_NAME] Pizzeria [PERSON_NAME] Pizza - [PERSON_NAME] Location Created wit…" at bounding box center [153, 78] width 193 height 1228
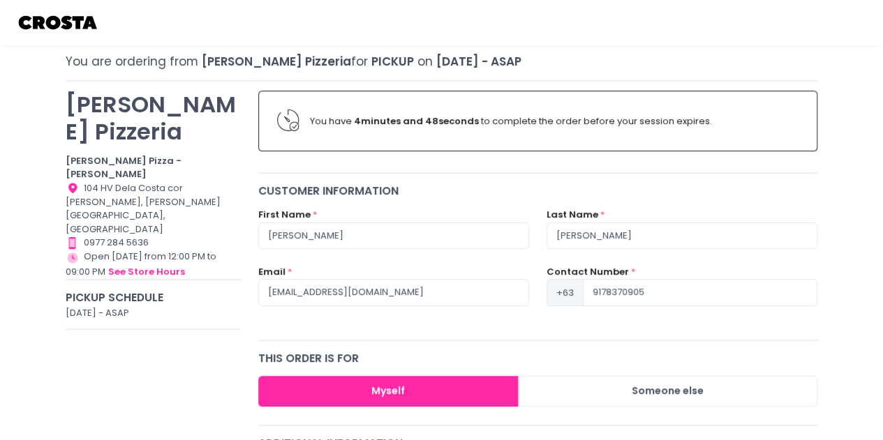
scroll to position [0, 0]
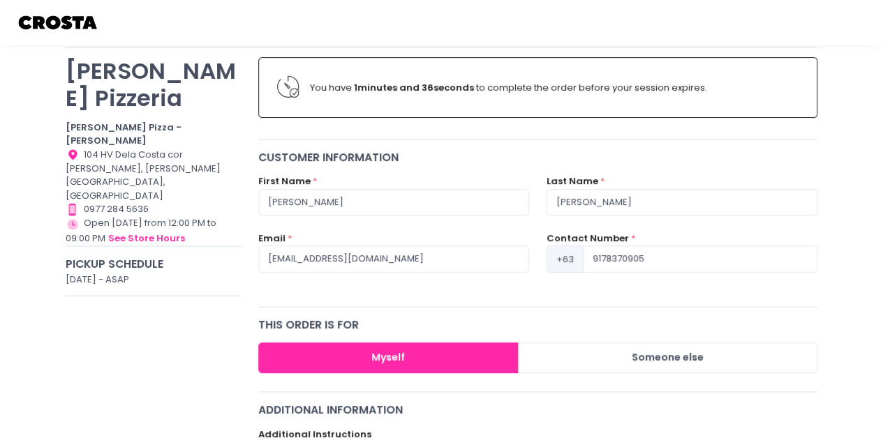
scroll to position [102, 0]
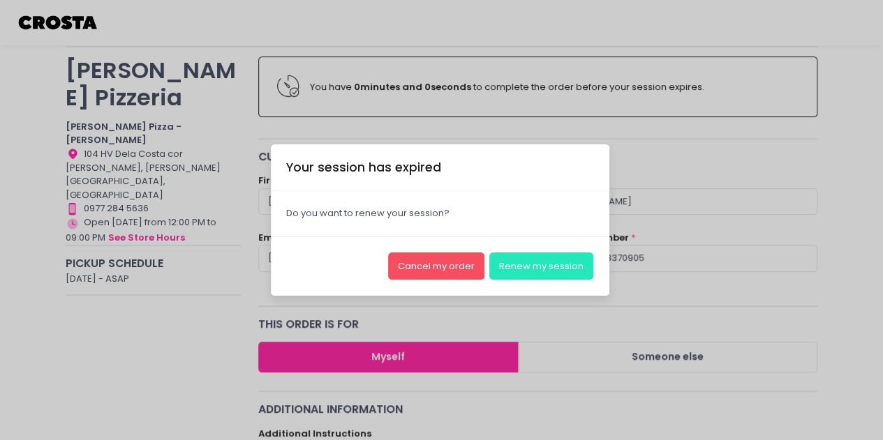
click at [532, 267] on button "Renew my session" at bounding box center [541, 266] width 104 height 27
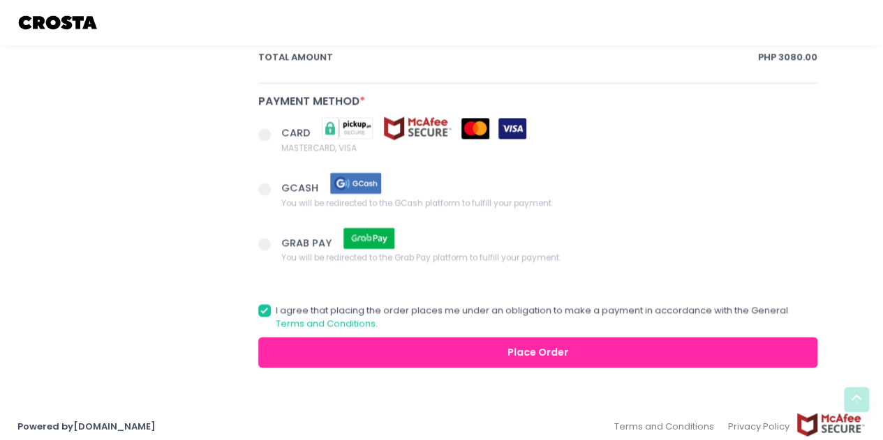
scroll to position [1015, 0]
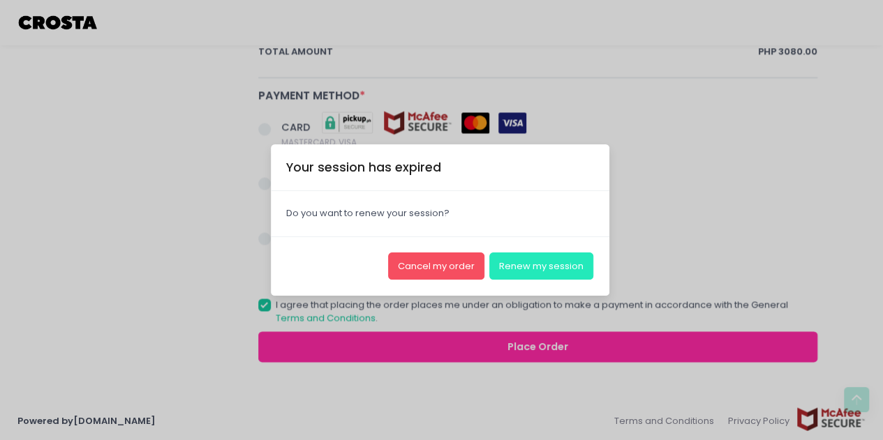
click at [540, 264] on button "Renew my session" at bounding box center [541, 266] width 104 height 27
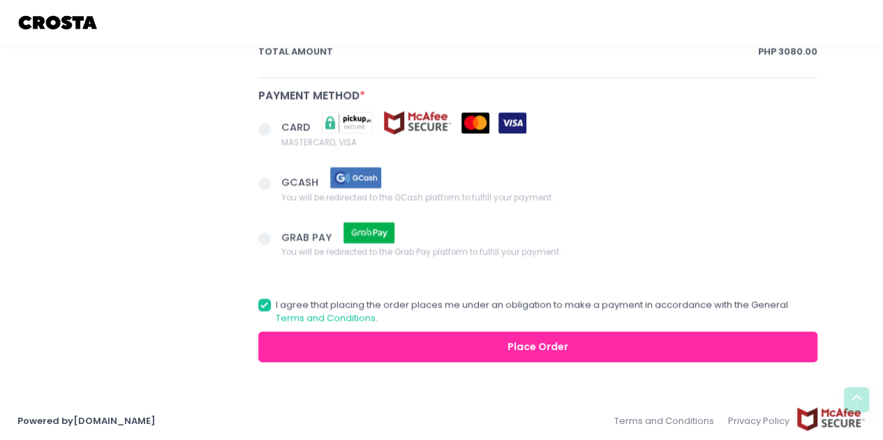
click at [262, 232] on span at bounding box center [264, 238] width 13 height 13
click at [276, 232] on input "GRAB PAY You will be redirected to the Grab Pay platform to fulfill your paymen…" at bounding box center [280, 236] width 9 height 9
click at [535, 345] on button "Place Order" at bounding box center [538, 346] width 560 height 31
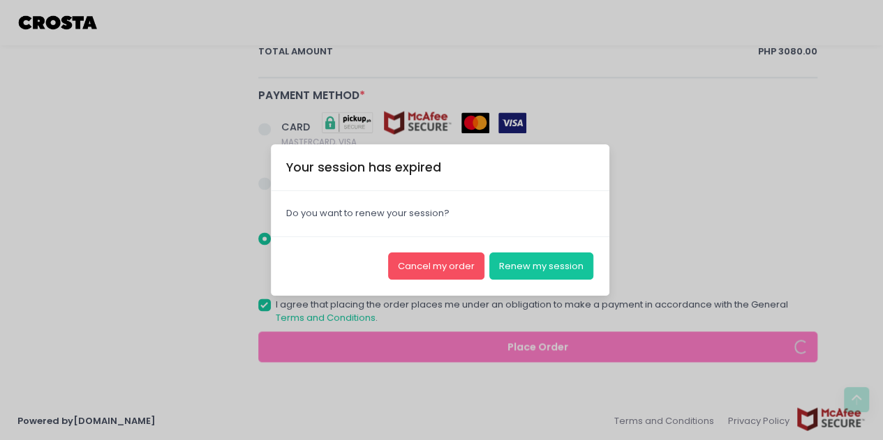
radio input "true"
